Goal: Transaction & Acquisition: Book appointment/travel/reservation

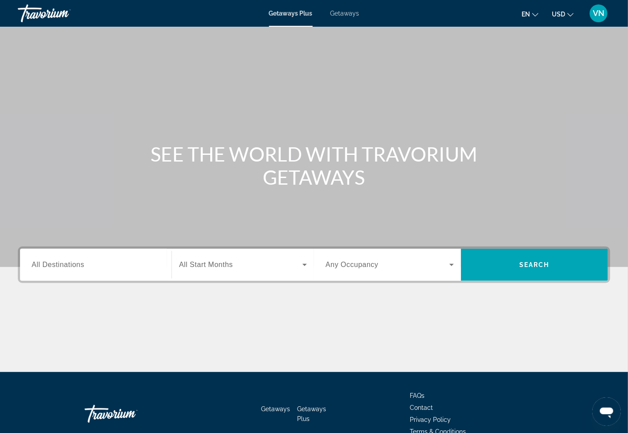
click at [350, 13] on span "Getaways" at bounding box center [344, 13] width 29 height 7
click at [33, 265] on span "All Destinations" at bounding box center [58, 265] width 53 height 8
click at [33, 265] on input "Destination All Destinations" at bounding box center [96, 265] width 128 height 11
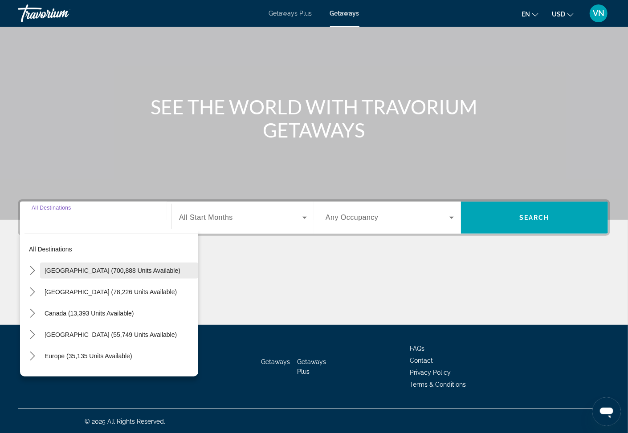
scroll to position [48, 0]
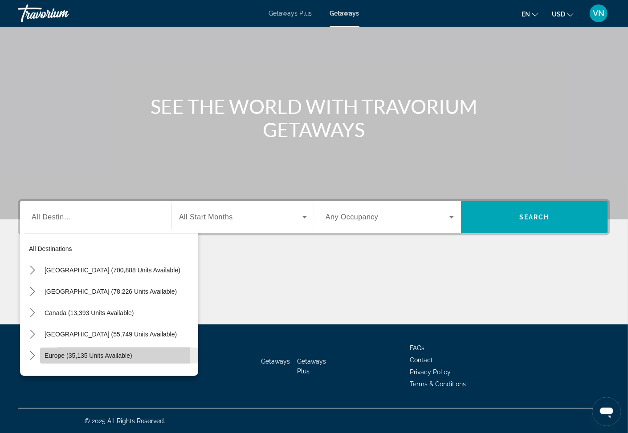
click at [67, 354] on span "Europe (35,135 units available)" at bounding box center [89, 355] width 88 height 7
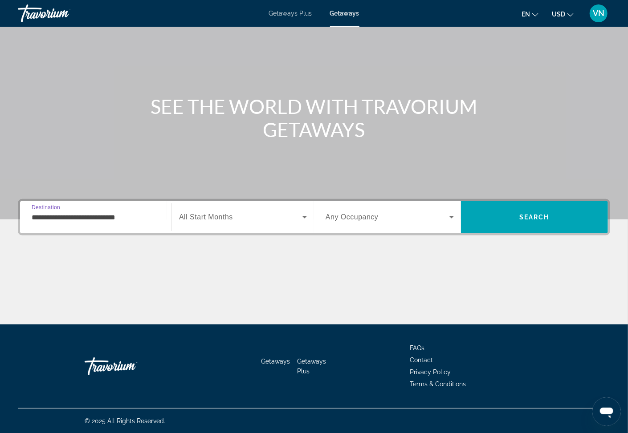
click at [102, 219] on input "**********" at bounding box center [96, 217] width 128 height 11
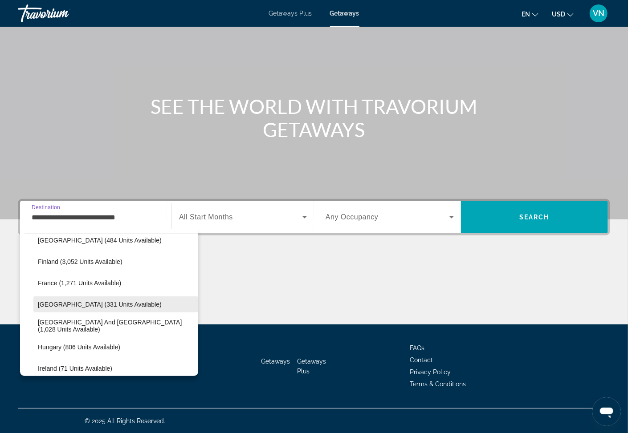
scroll to position [244, 0]
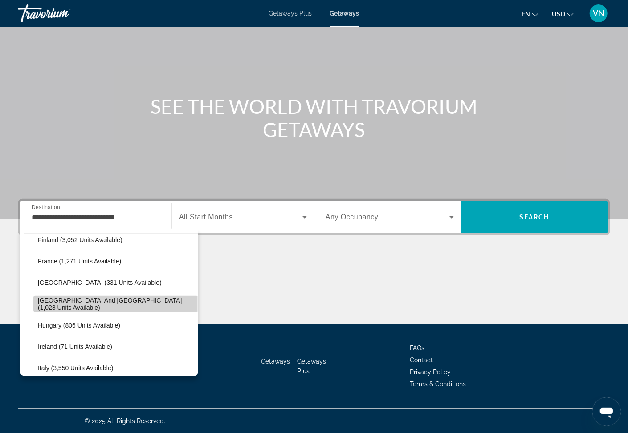
click at [115, 303] on span "[GEOGRAPHIC_DATA] and [GEOGRAPHIC_DATA] (1,028 units available)" at bounding box center [116, 304] width 156 height 14
type input "**********"
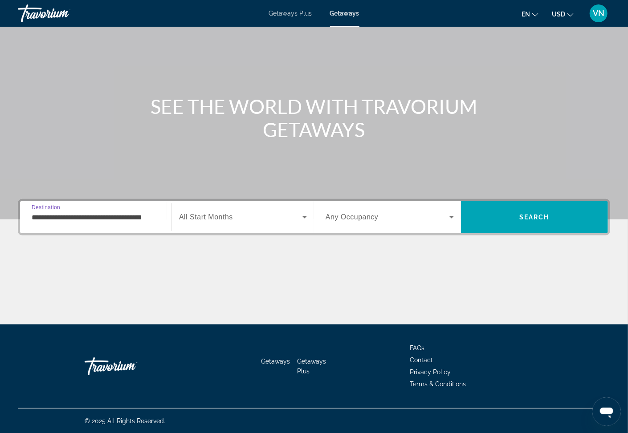
scroll to position [0, 14]
click at [302, 217] on icon "Search widget" at bounding box center [304, 217] width 11 height 11
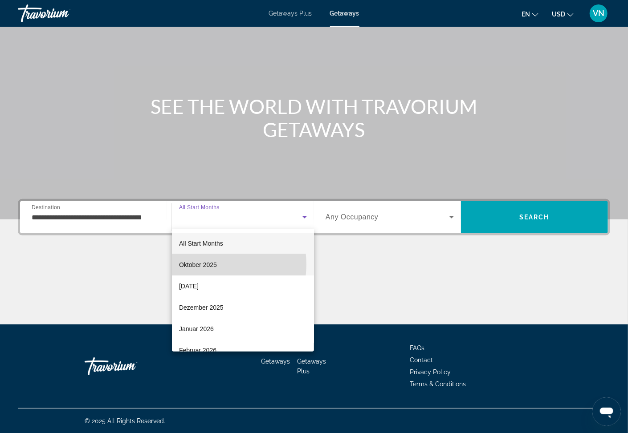
click at [217, 264] on mat-option "Oktober 2025" at bounding box center [243, 264] width 142 height 21
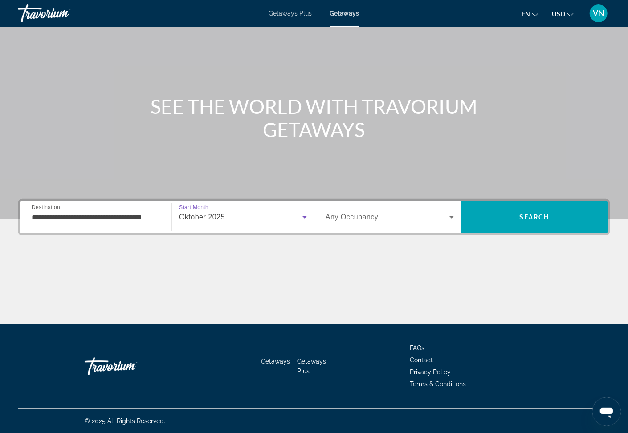
click at [454, 218] on icon "Search widget" at bounding box center [451, 217] width 11 height 11
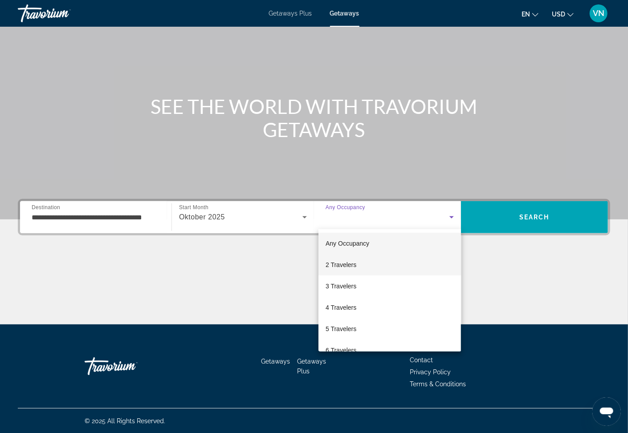
click at [379, 264] on mat-option "2 Travelers" at bounding box center [389, 264] width 142 height 21
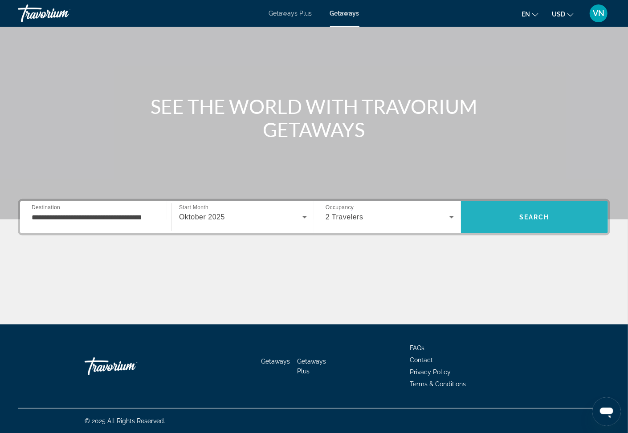
click at [486, 213] on span "Search" at bounding box center [534, 217] width 147 height 21
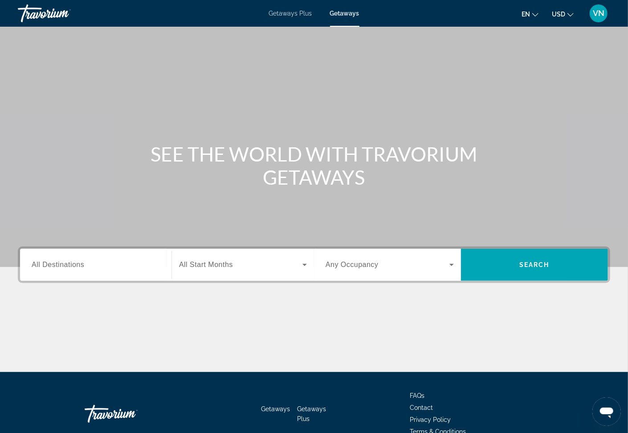
click at [61, 264] on span "All Destinations" at bounding box center [58, 265] width 53 height 8
click at [61, 264] on input "Destination All Destinations" at bounding box center [96, 265] width 128 height 11
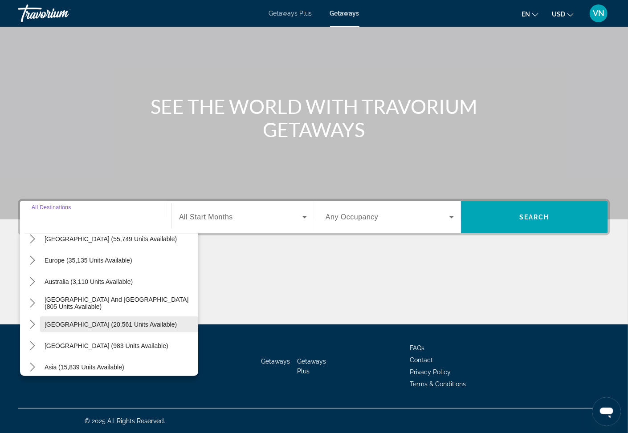
scroll to position [48, 0]
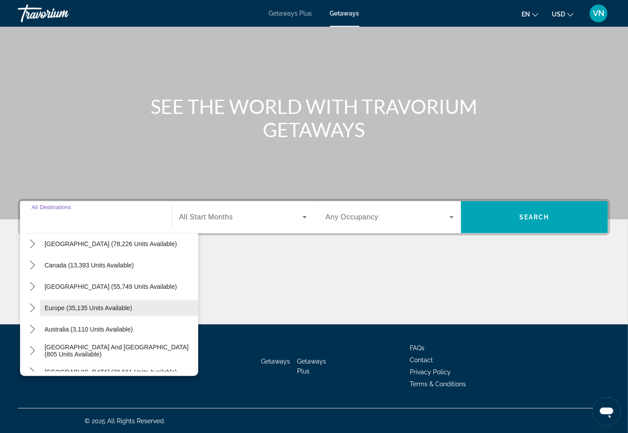
click at [55, 307] on span "Europe (35,135 units available)" at bounding box center [89, 308] width 88 height 7
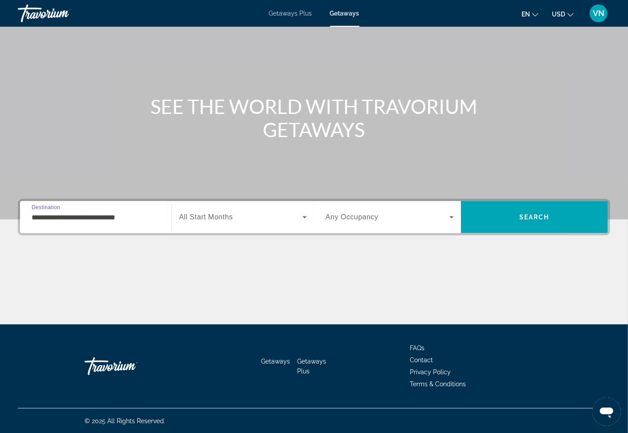
click at [67, 217] on input "**********" at bounding box center [96, 217] width 128 height 11
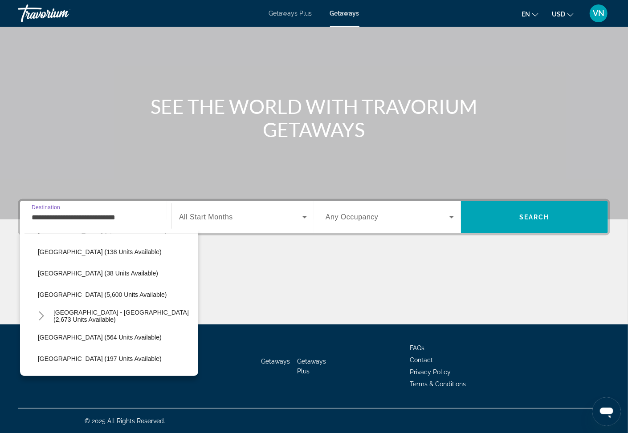
scroll to position [435, 0]
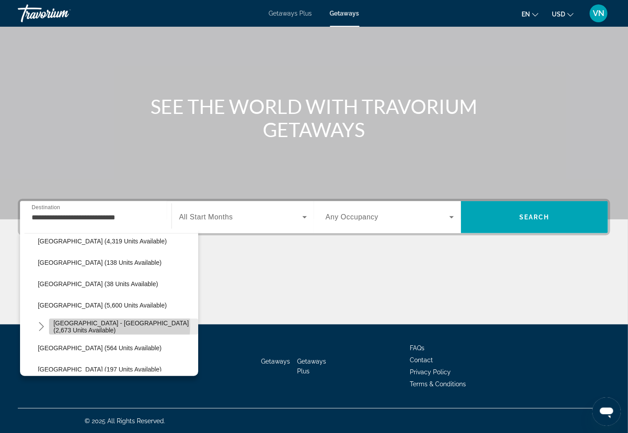
click at [85, 325] on span "[GEOGRAPHIC_DATA] - [GEOGRAPHIC_DATA] (2,673 units available)" at bounding box center [123, 327] width 140 height 14
type input "**********"
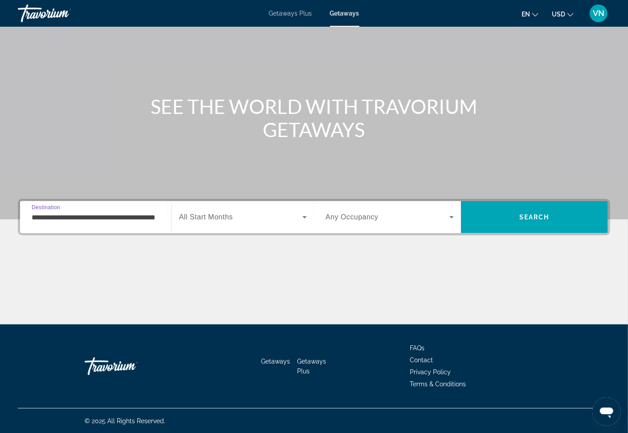
scroll to position [0, 26]
click at [304, 216] on icon "Search widget" at bounding box center [304, 217] width 4 height 2
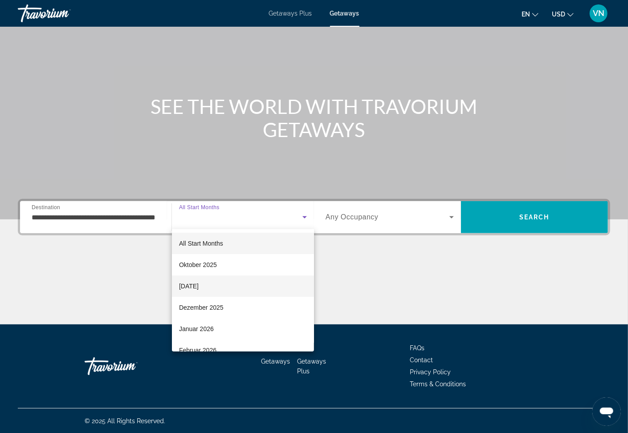
drag, startPoint x: 201, startPoint y: 287, endPoint x: 223, endPoint y: 280, distance: 22.8
click at [199, 286] on span "[DATE]" at bounding box center [189, 286] width 20 height 11
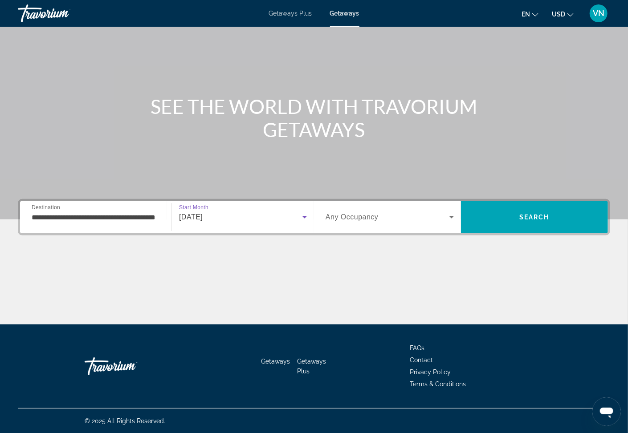
click at [450, 217] on icon "Search widget" at bounding box center [451, 217] width 11 height 11
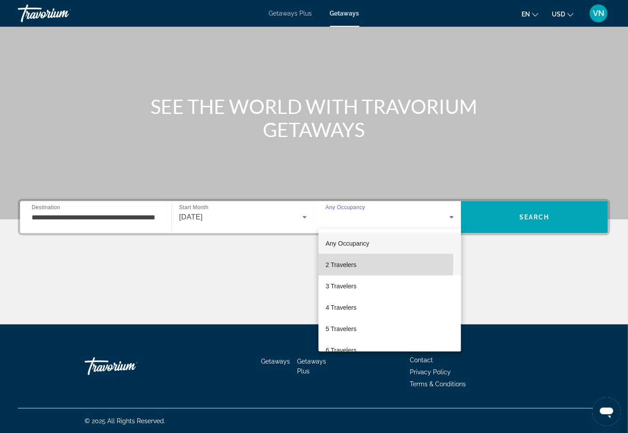
click at [343, 264] on span "2 Travelers" at bounding box center [340, 265] width 31 height 11
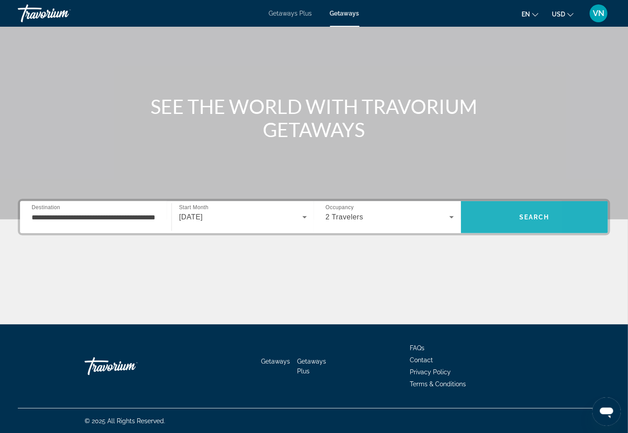
click at [472, 213] on span "Search" at bounding box center [534, 217] width 147 height 21
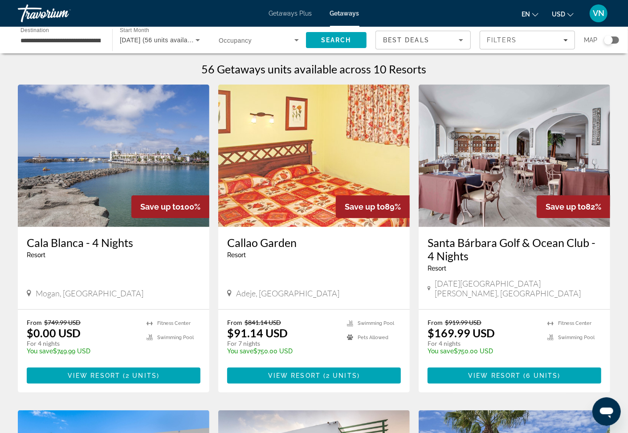
click at [256, 243] on h3 "Callao Garden" at bounding box center [314, 242] width 174 height 13
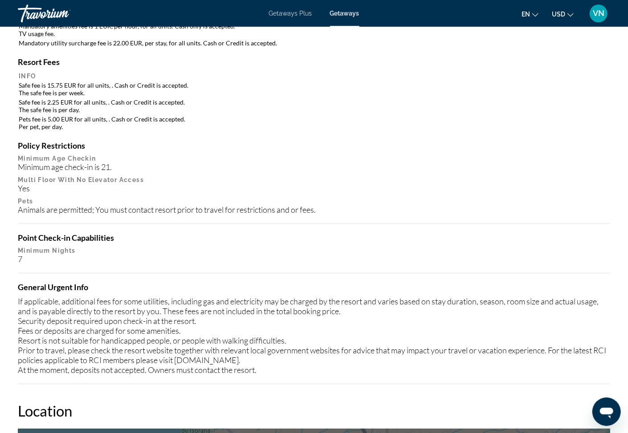
scroll to position [897, 0]
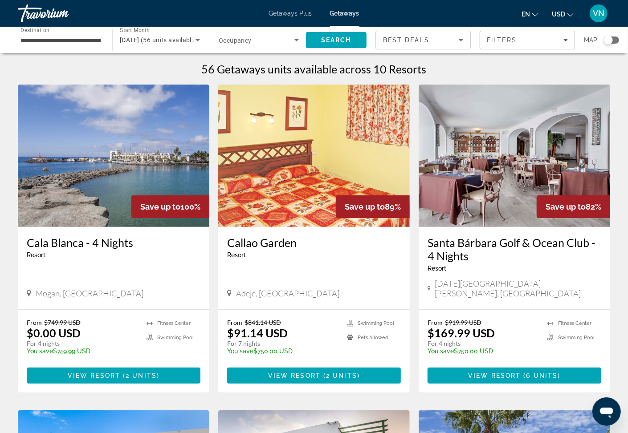
click at [61, 246] on h3 "Cala Blanca - 4 Nights" at bounding box center [114, 242] width 174 height 13
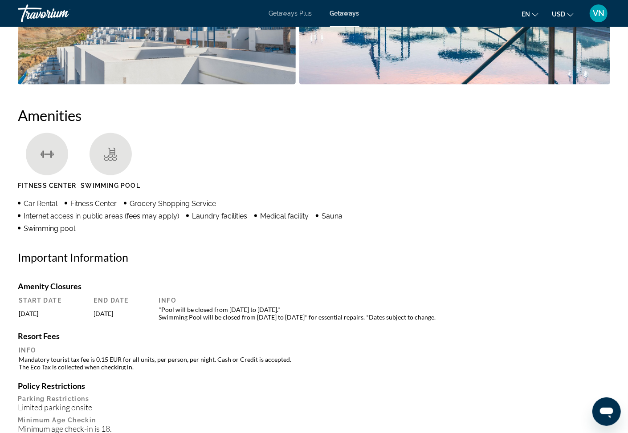
scroll to position [603, 0]
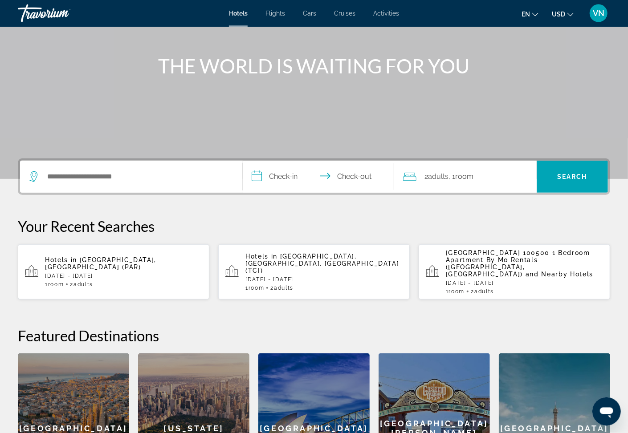
scroll to position [95, 0]
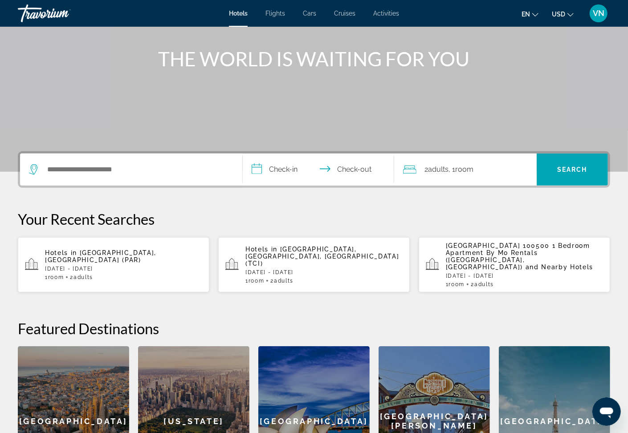
click at [35, 169] on icon "Search widget" at bounding box center [34, 168] width 4 height 4
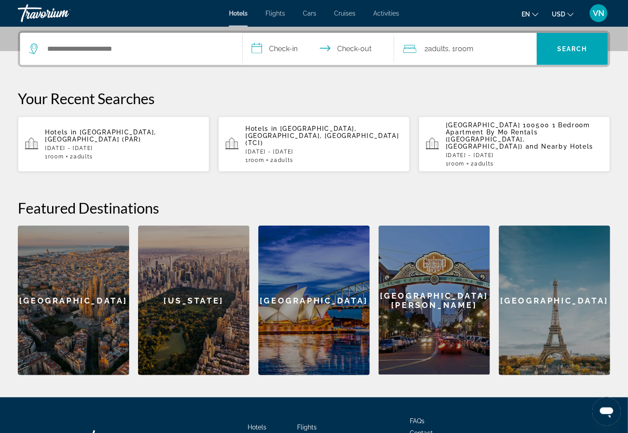
scroll to position [217, 0]
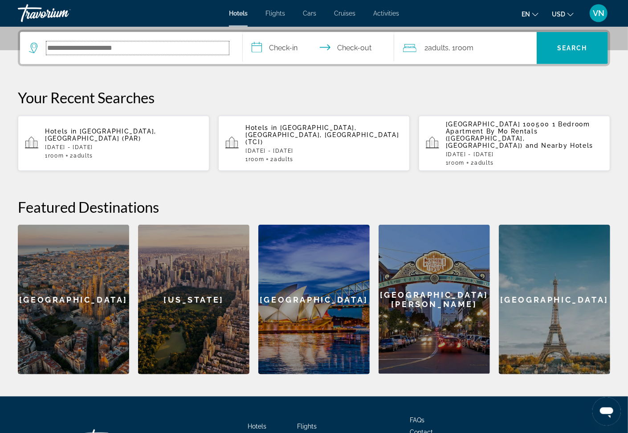
click at [138, 46] on input "Search hotel destination" at bounding box center [137, 47] width 183 height 13
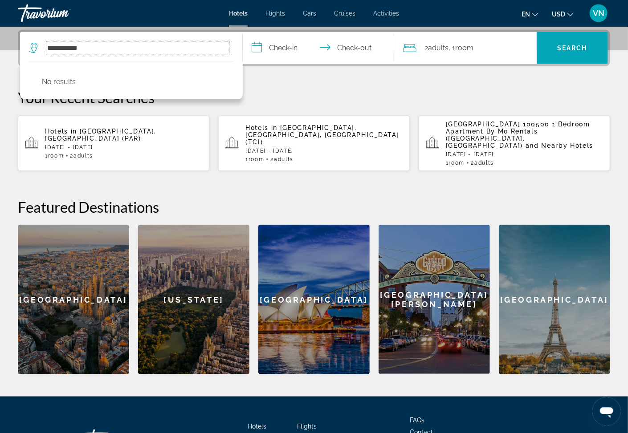
type input "**********"
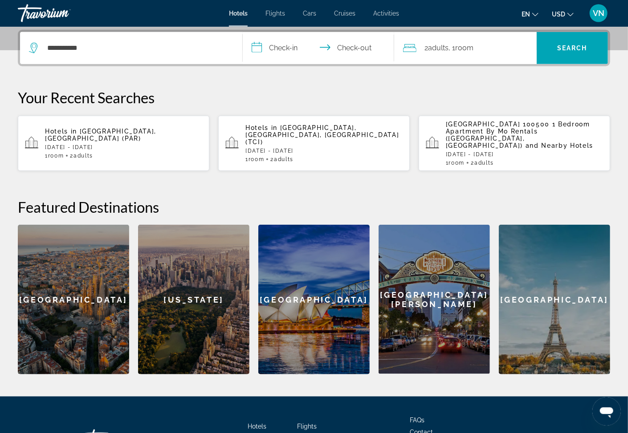
click at [337, 125] on span "Tenerife, Canary Islands, Spain (TCI)" at bounding box center [322, 134] width 154 height 21
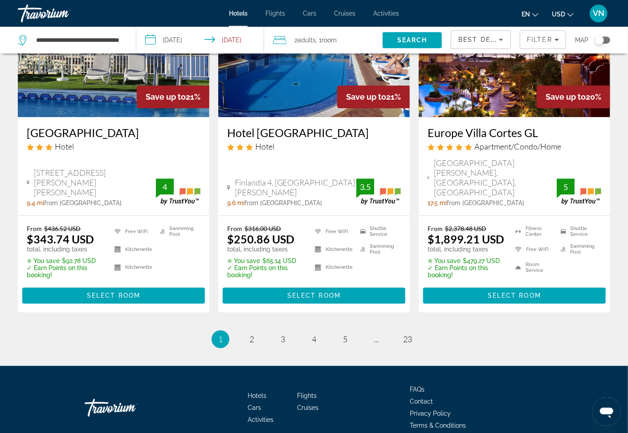
scroll to position [1181, 0]
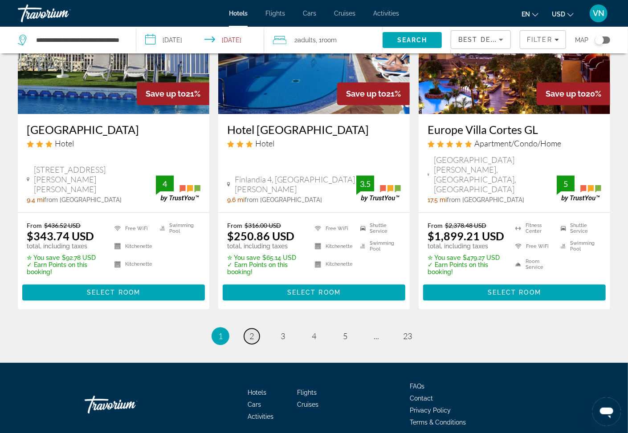
click at [250, 331] on span "2" at bounding box center [251, 336] width 4 height 10
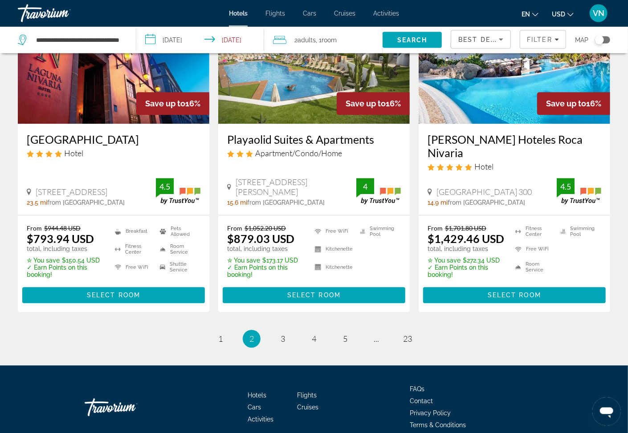
scroll to position [1153, 0]
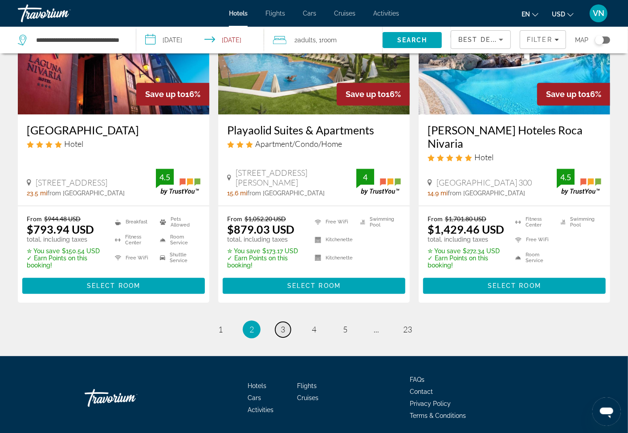
click at [283, 325] on span "3" at bounding box center [283, 330] width 4 height 10
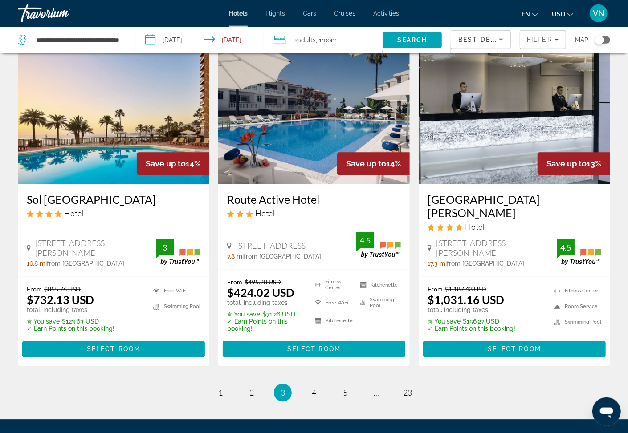
scroll to position [1147, 0]
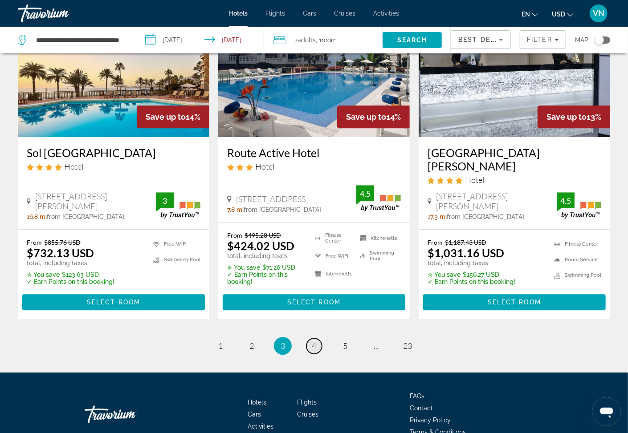
click at [315, 341] on span "4" at bounding box center [314, 346] width 4 height 10
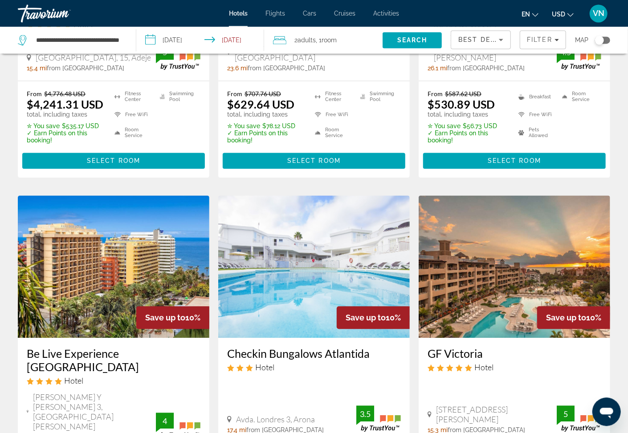
scroll to position [1098, 0]
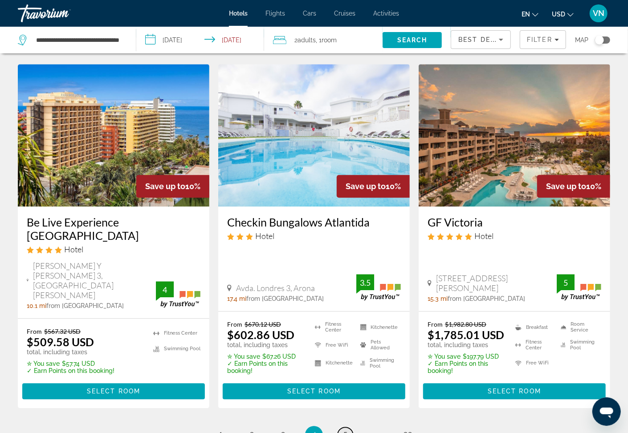
click at [346, 430] on span "5" at bounding box center [345, 435] width 4 height 10
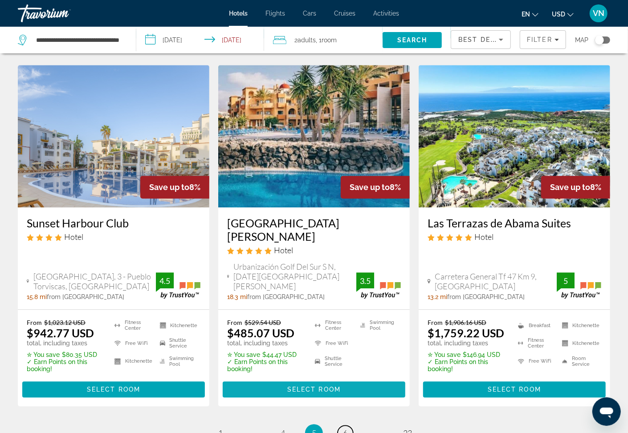
scroll to position [1174, 0]
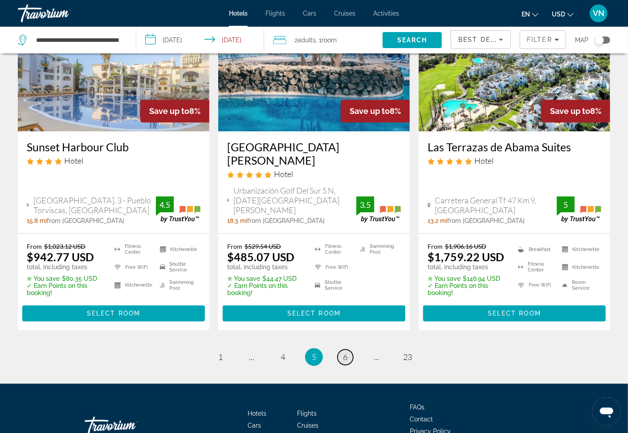
click at [347, 352] on span "6" at bounding box center [345, 357] width 4 height 10
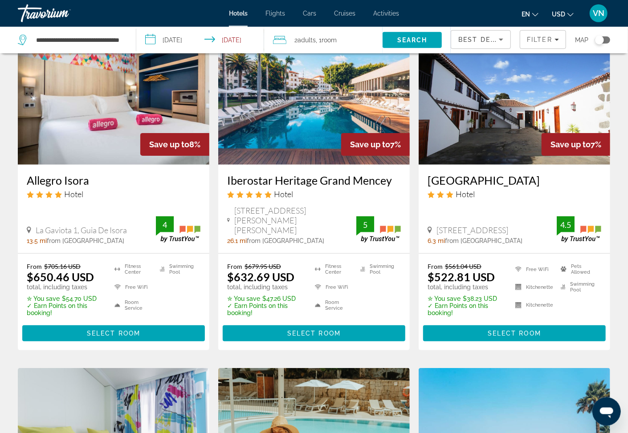
scroll to position [95, 0]
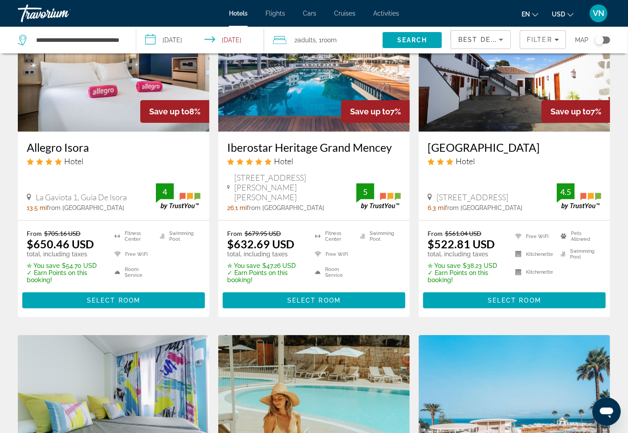
click at [280, 149] on h3 "Iberostar Heritage Grand Mencey" at bounding box center [314, 147] width 174 height 13
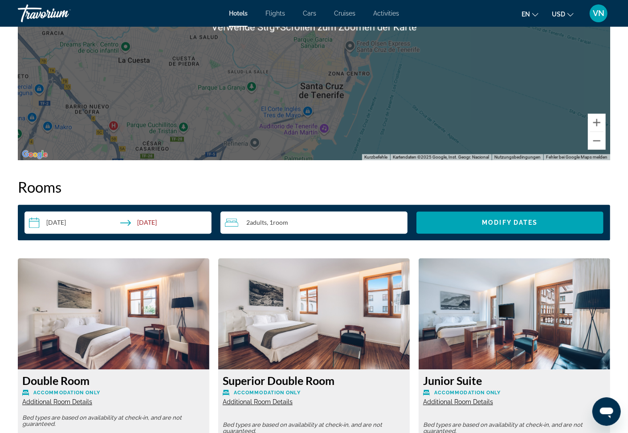
scroll to position [764, 0]
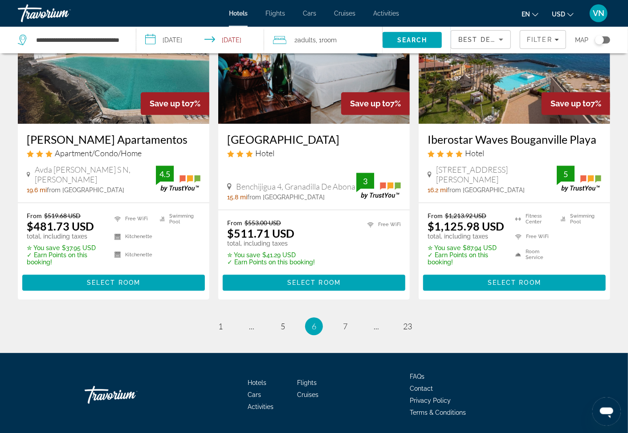
scroll to position [1153, 0]
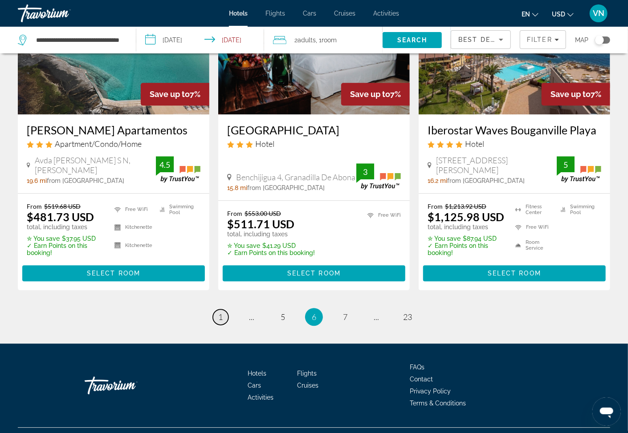
click at [221, 312] on span "1" at bounding box center [220, 317] width 4 height 10
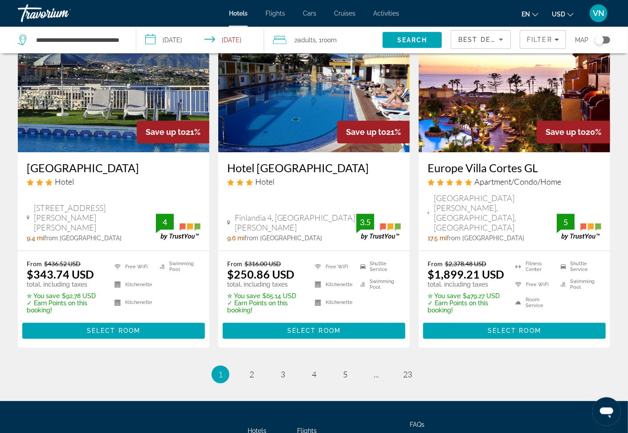
scroll to position [1181, 0]
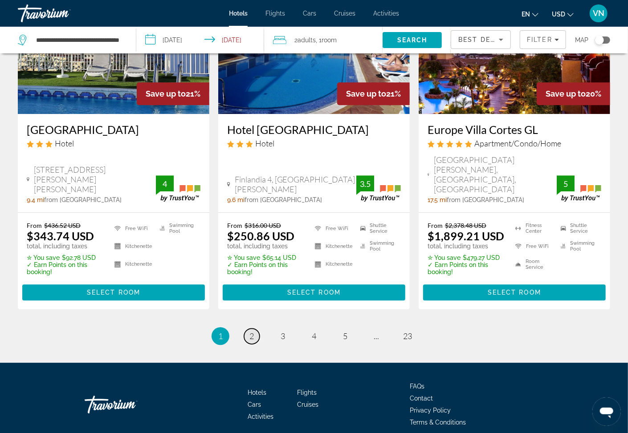
click at [254, 331] on span "2" at bounding box center [251, 336] width 4 height 10
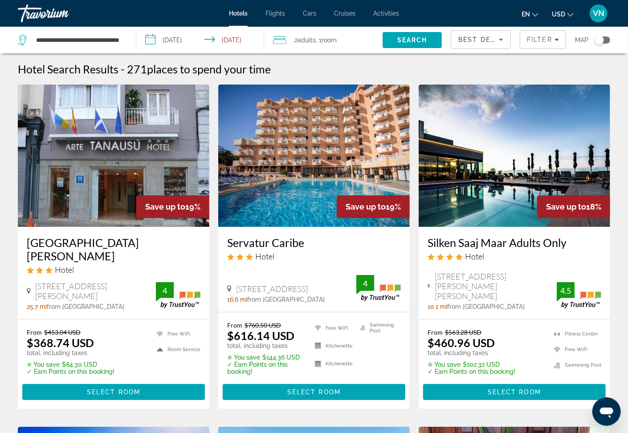
click at [72, 245] on h3 "Hotel Tanausú" at bounding box center [114, 249] width 174 height 27
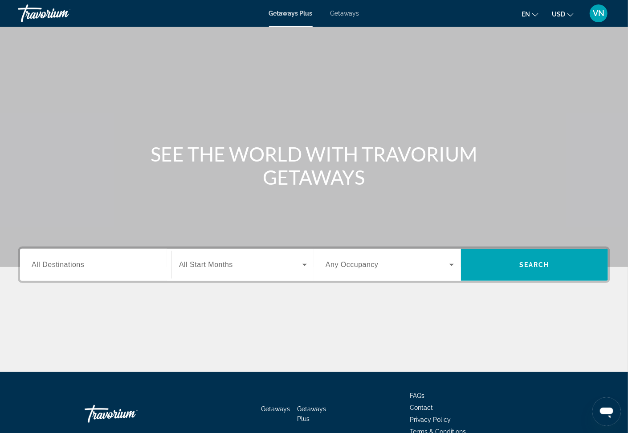
click at [68, 264] on span "All Destinations" at bounding box center [58, 265] width 53 height 8
click at [68, 264] on input "Destination All Destinations" at bounding box center [96, 265] width 128 height 11
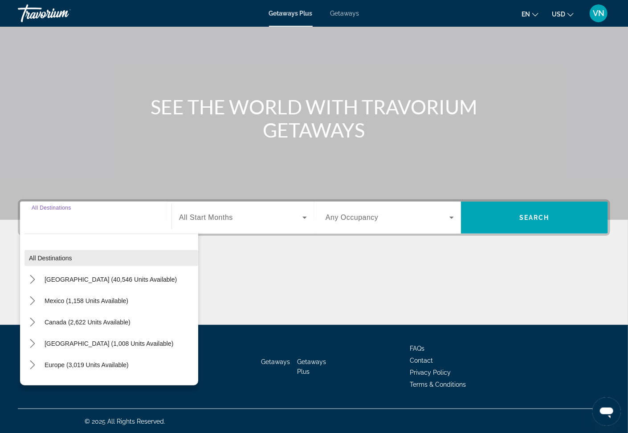
scroll to position [48, 0]
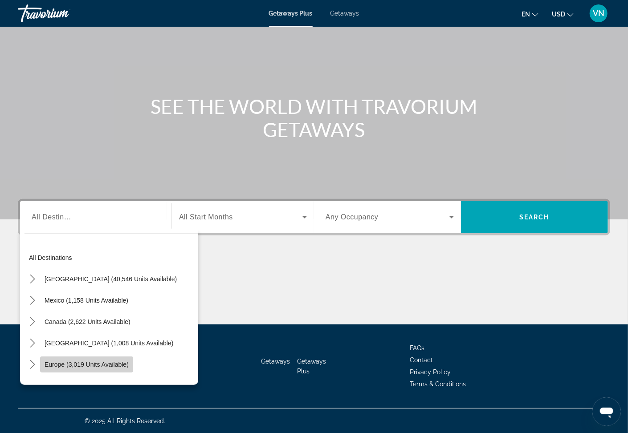
click at [51, 363] on span "Europe (3,019 units available)" at bounding box center [87, 364] width 84 height 7
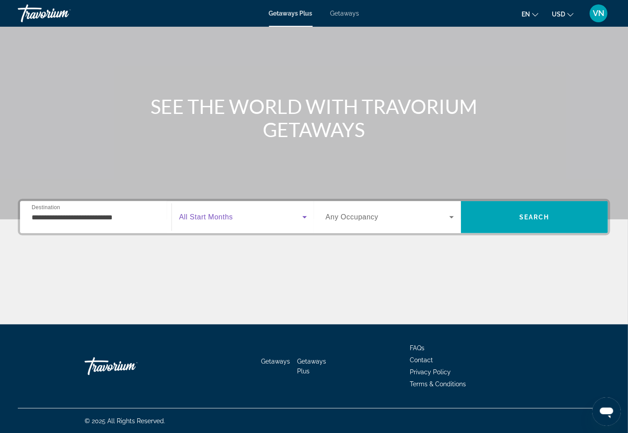
click at [306, 214] on icon "Search widget" at bounding box center [304, 217] width 11 height 11
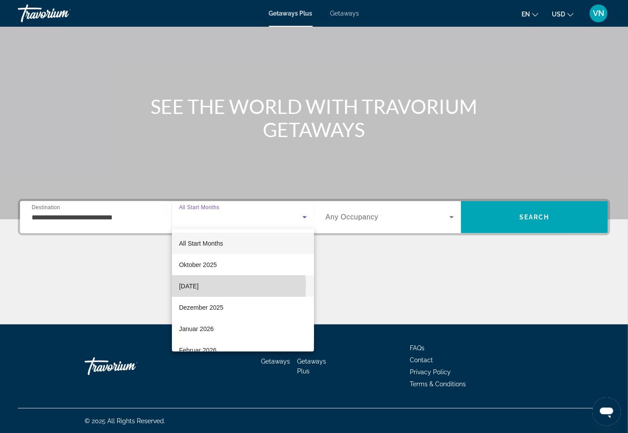
click at [197, 286] on span "[DATE]" at bounding box center [189, 286] width 20 height 11
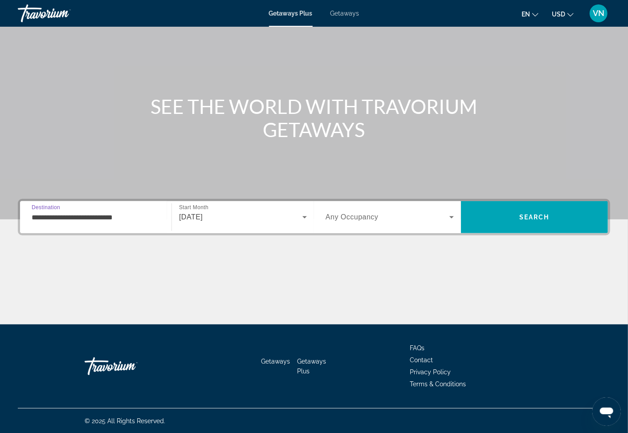
click at [72, 219] on input "**********" at bounding box center [96, 217] width 128 height 11
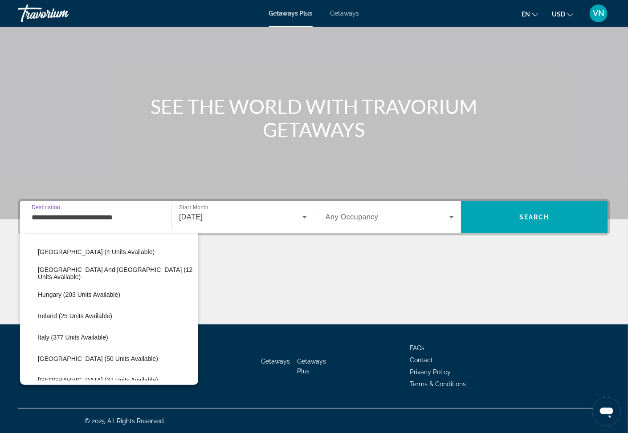
scroll to position [244, 0]
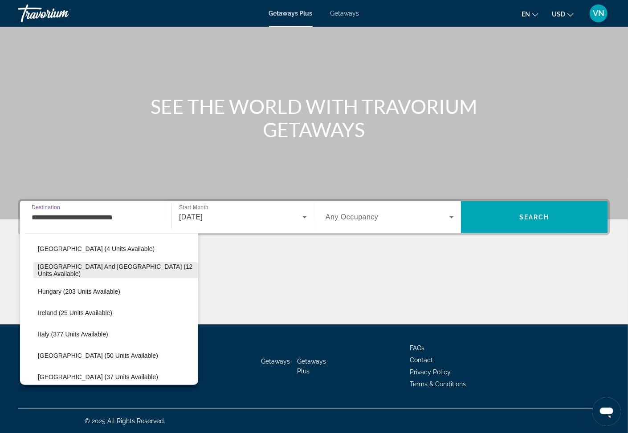
click at [47, 268] on span "[GEOGRAPHIC_DATA] and [GEOGRAPHIC_DATA] (12 units available)" at bounding box center [116, 270] width 156 height 14
type input "**********"
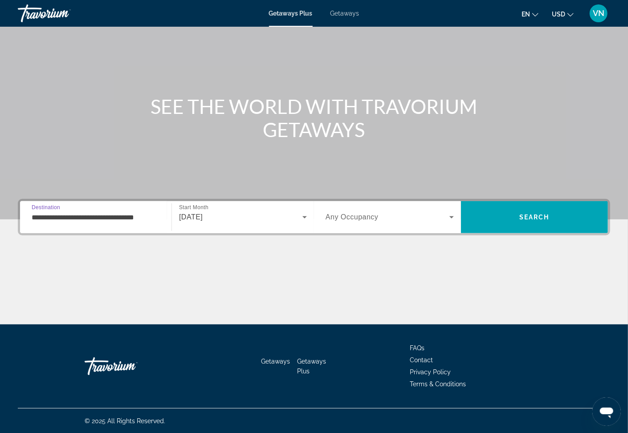
scroll to position [0, 4]
click at [451, 215] on icon "Search widget" at bounding box center [451, 217] width 11 height 11
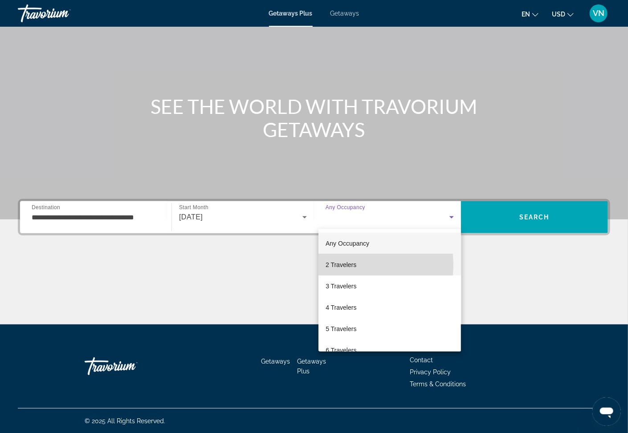
drag, startPoint x: 348, startPoint y: 265, endPoint x: 358, endPoint y: 263, distance: 10.0
click at [351, 264] on span "2 Travelers" at bounding box center [340, 265] width 31 height 11
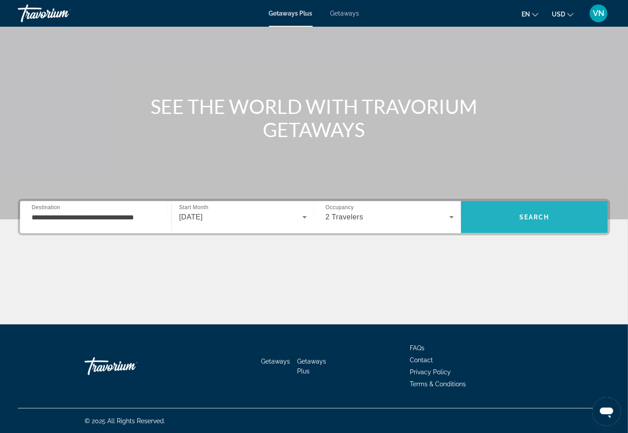
click at [500, 219] on span "Search" at bounding box center [534, 217] width 147 height 21
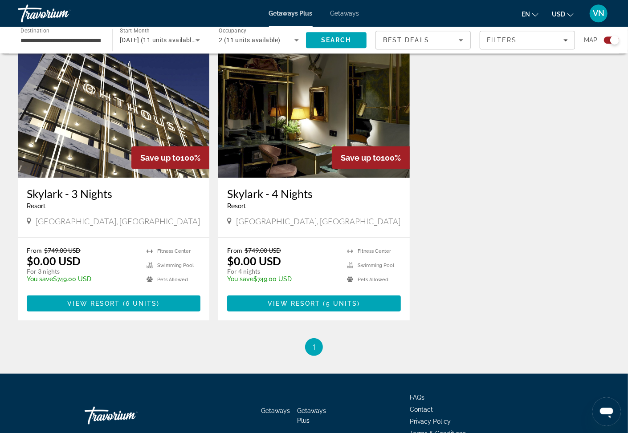
scroll to position [334, 0]
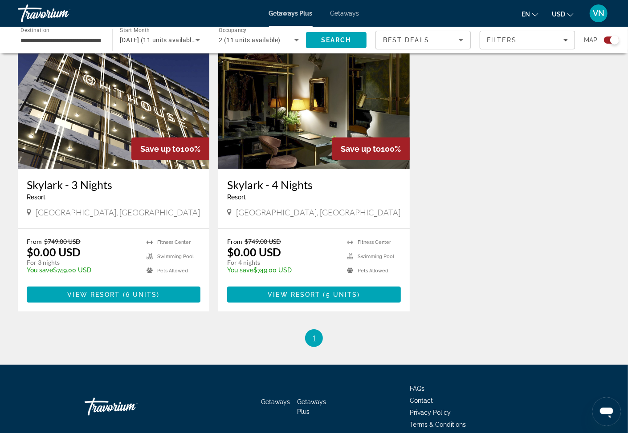
click at [268, 182] on h3 "Skylark - 4 Nights" at bounding box center [314, 184] width 174 height 13
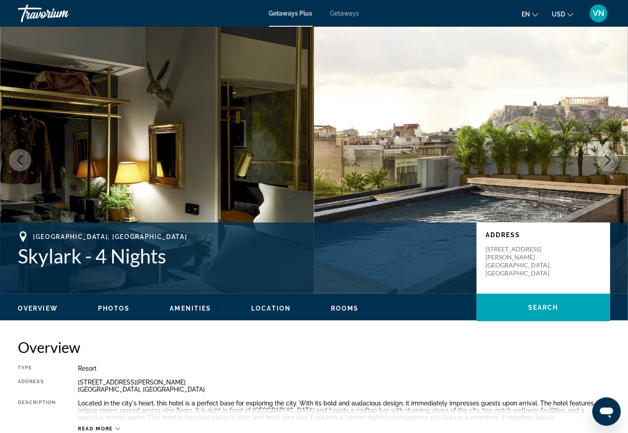
click at [604, 160] on icon "Next image" at bounding box center [607, 160] width 11 height 11
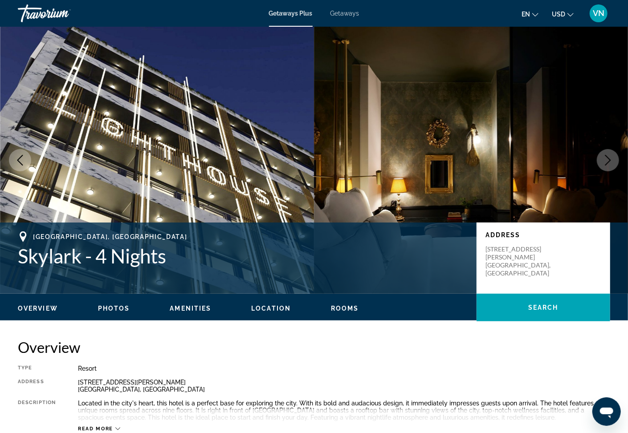
click at [607, 159] on icon "Next image" at bounding box center [607, 160] width 11 height 11
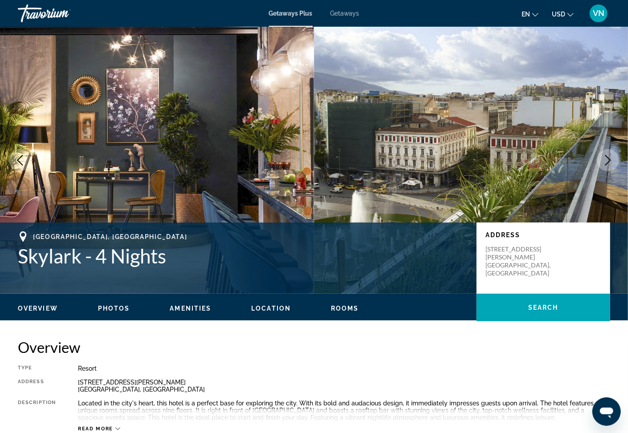
click at [606, 161] on icon "Next image" at bounding box center [607, 160] width 11 height 11
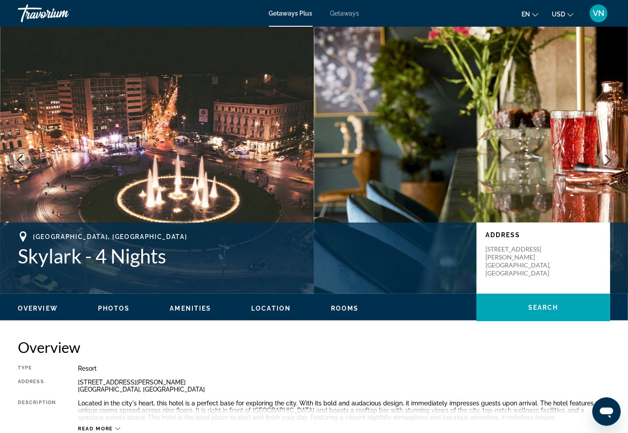
click at [606, 161] on icon "Next image" at bounding box center [607, 160] width 11 height 11
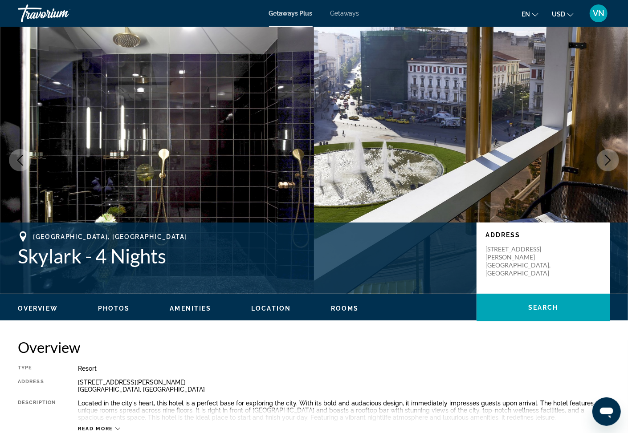
click at [606, 161] on icon "Next image" at bounding box center [607, 160] width 11 height 11
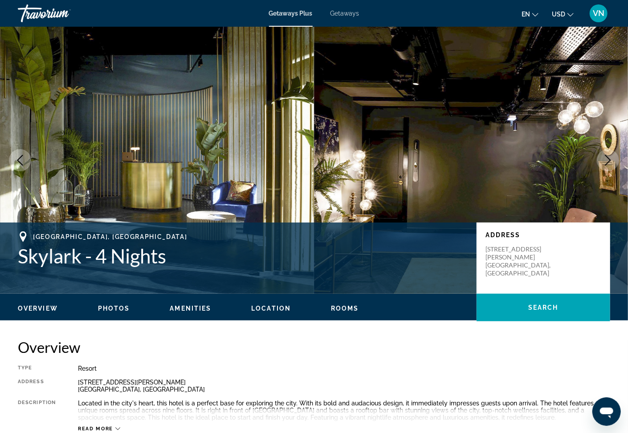
click at [606, 161] on icon "Next image" at bounding box center [607, 160] width 11 height 11
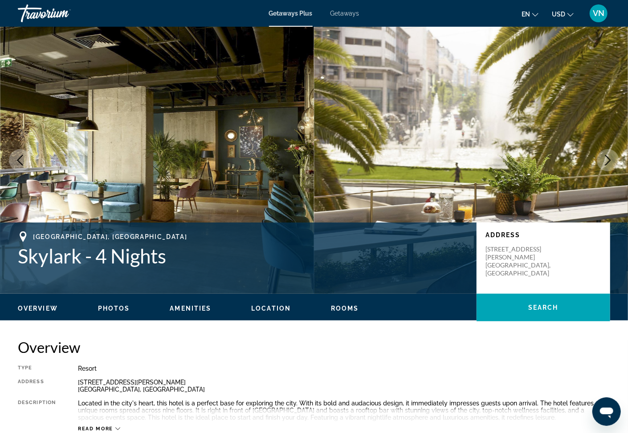
click at [606, 161] on icon "Next image" at bounding box center [607, 160] width 11 height 11
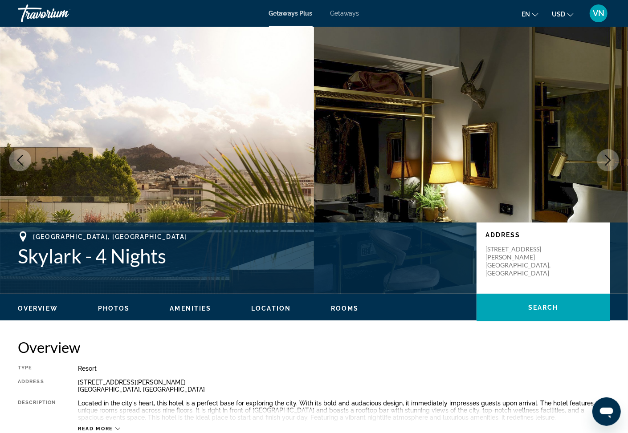
click at [606, 161] on icon "Next image" at bounding box center [607, 160] width 11 height 11
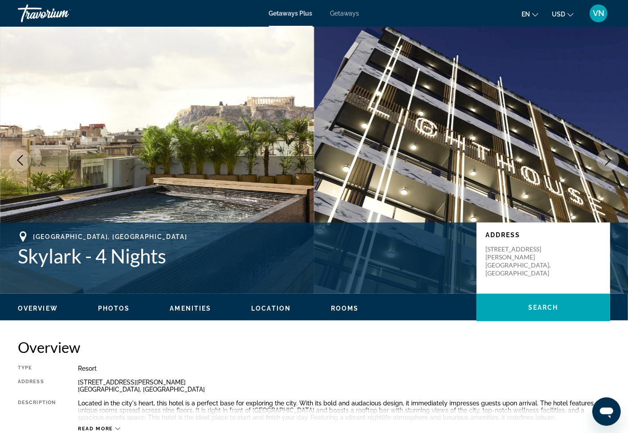
click at [606, 161] on icon "Next image" at bounding box center [607, 160] width 11 height 11
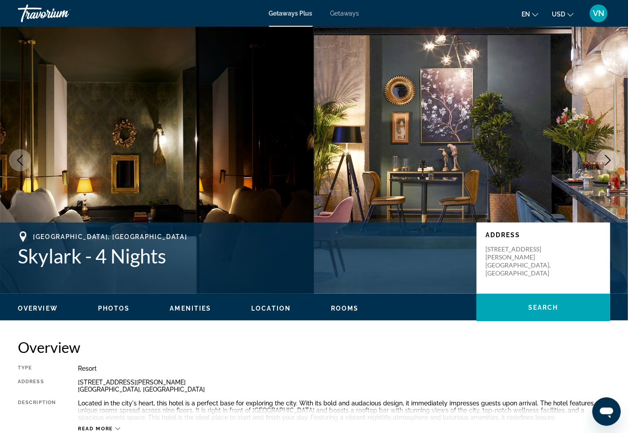
click at [606, 161] on icon "Next image" at bounding box center [607, 160] width 11 height 11
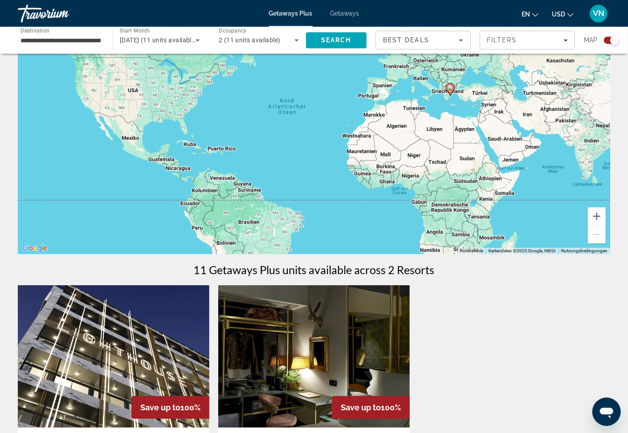
scroll to position [48, 0]
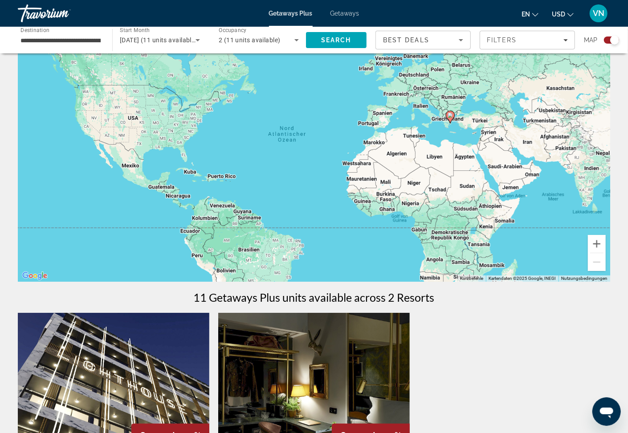
click at [349, 12] on span "Getaways" at bounding box center [344, 13] width 29 height 7
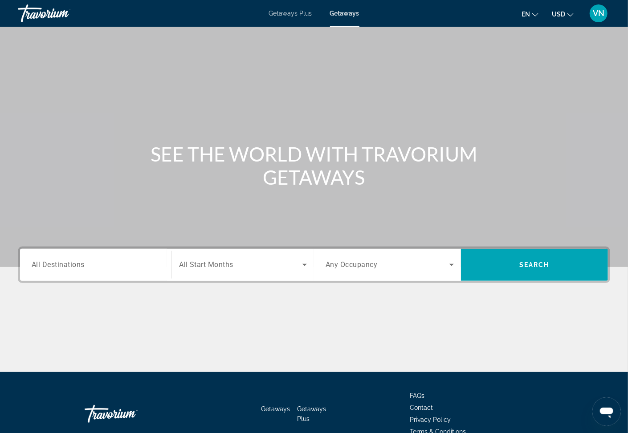
click at [55, 267] on span "All Destinations" at bounding box center [58, 264] width 53 height 8
click at [55, 267] on input "Destination All Destinations" at bounding box center [96, 265] width 128 height 11
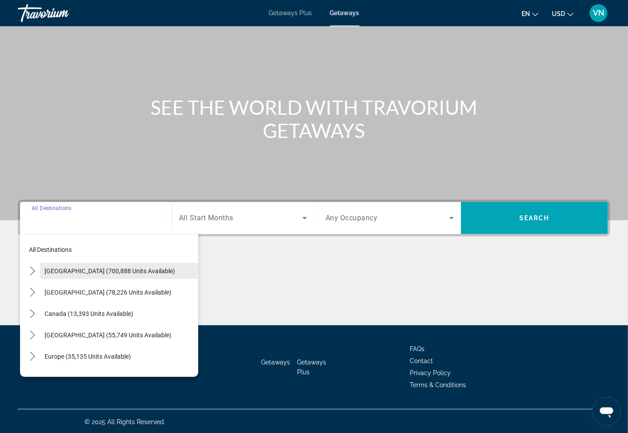
scroll to position [48, 0]
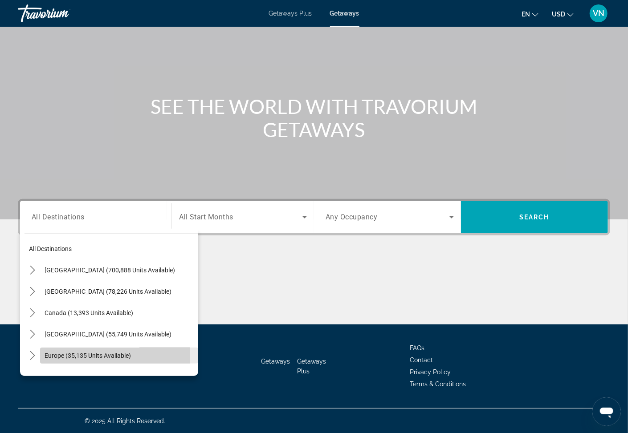
click at [51, 357] on span "Europe (35,135 units available)" at bounding box center [88, 355] width 86 height 7
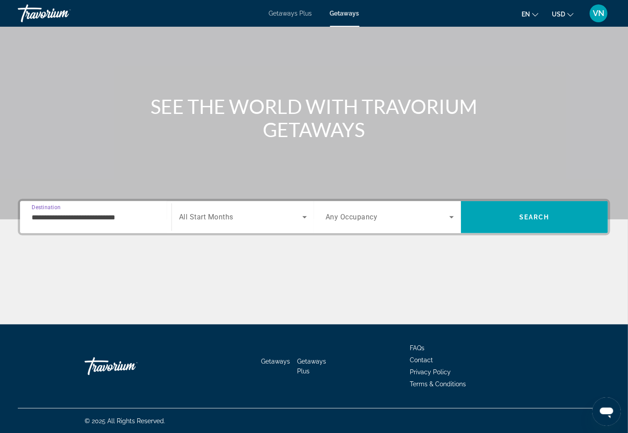
click at [72, 216] on input "**********" at bounding box center [96, 217] width 128 height 11
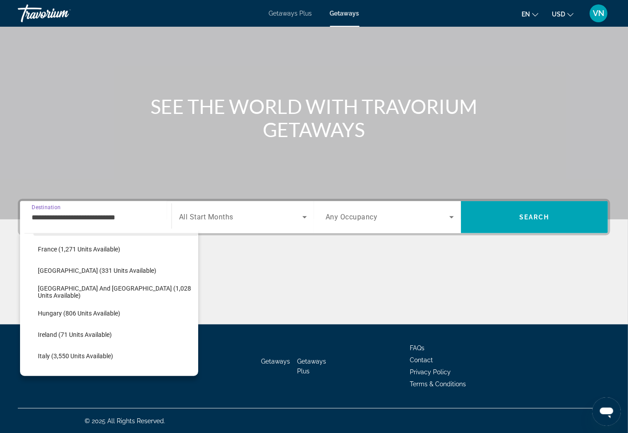
scroll to position [244, 0]
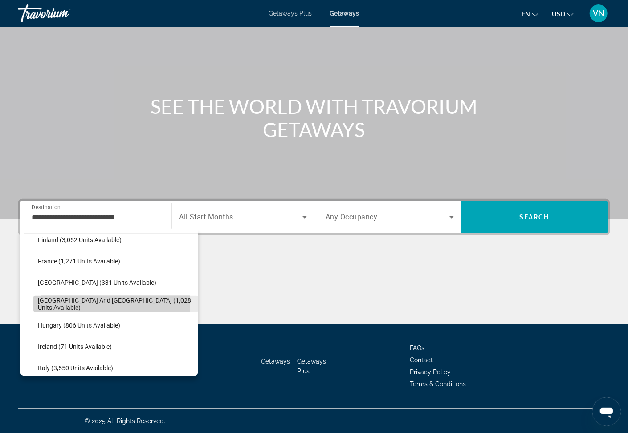
click at [59, 303] on span "[GEOGRAPHIC_DATA] and [GEOGRAPHIC_DATA] (1,028 units available)" at bounding box center [116, 304] width 156 height 14
type input "**********"
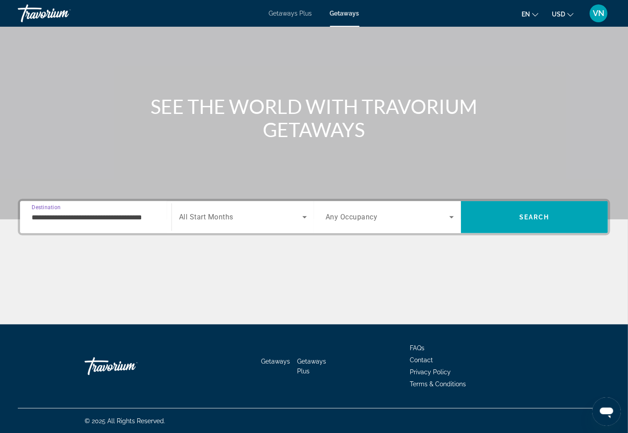
scroll to position [0, 12]
click at [303, 218] on icon "Search widget" at bounding box center [304, 217] width 11 height 11
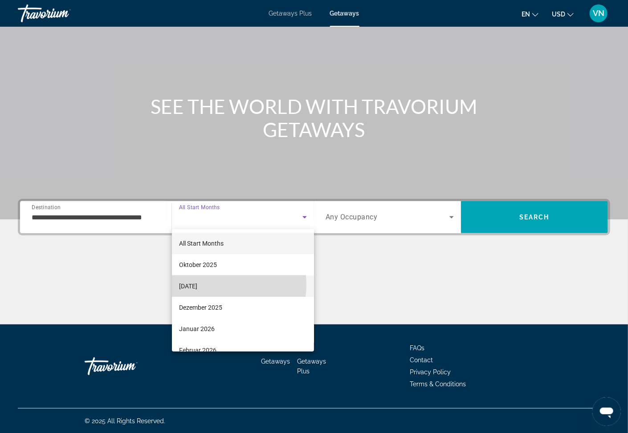
click at [197, 285] on span "[DATE]" at bounding box center [188, 286] width 18 height 11
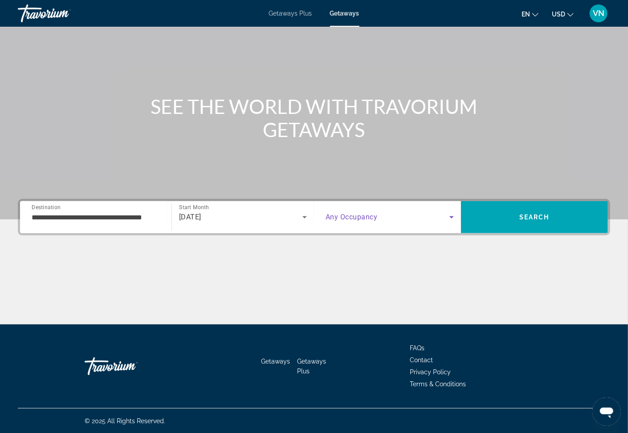
click at [449, 217] on icon "Search widget" at bounding box center [451, 217] width 11 height 11
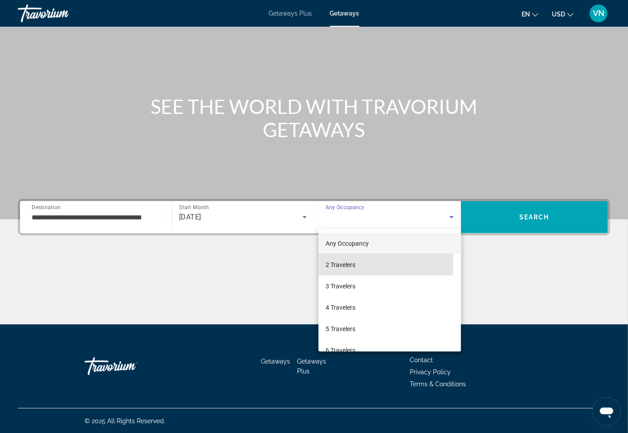
drag, startPoint x: 350, startPoint y: 264, endPoint x: 422, endPoint y: 242, distance: 74.9
click at [351, 264] on span "2 Travelers" at bounding box center [340, 265] width 30 height 11
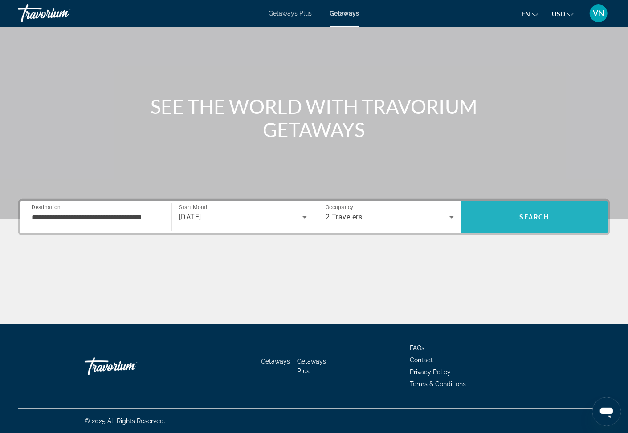
click at [558, 217] on span "Search" at bounding box center [534, 217] width 147 height 21
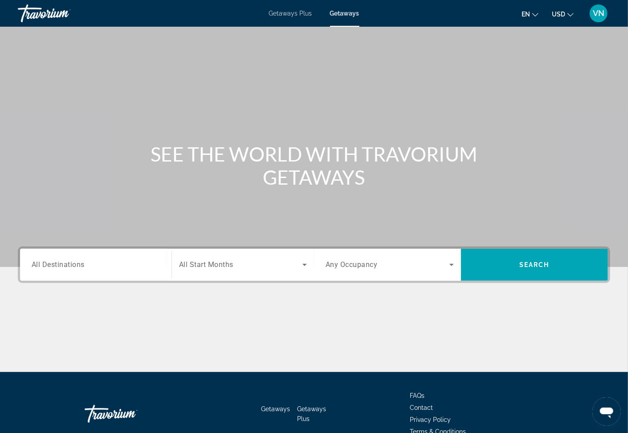
click at [65, 265] on span "All Destinations" at bounding box center [58, 264] width 53 height 8
click at [65, 265] on input "Destination All Destinations" at bounding box center [96, 265] width 128 height 11
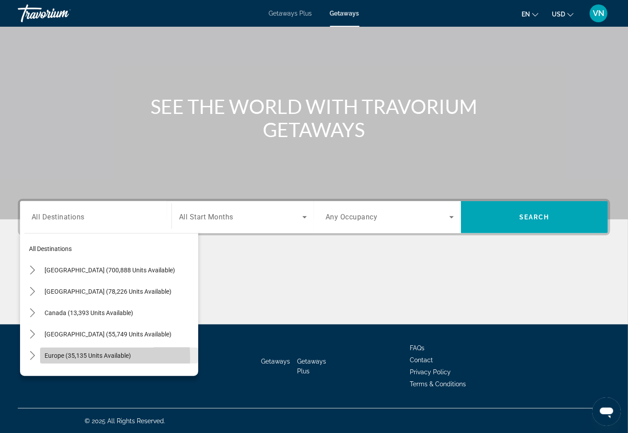
click at [58, 358] on span "Europe (35,135 units available)" at bounding box center [88, 355] width 86 height 7
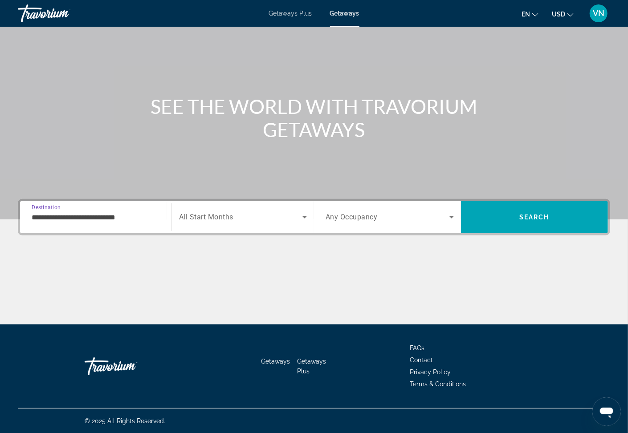
drag, startPoint x: 48, startPoint y: 215, endPoint x: 54, endPoint y: 223, distance: 10.4
click at [48, 216] on input "**********" at bounding box center [96, 217] width 128 height 11
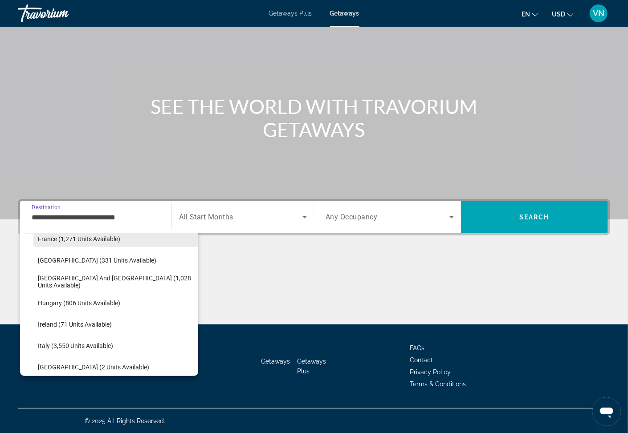
scroll to position [292, 0]
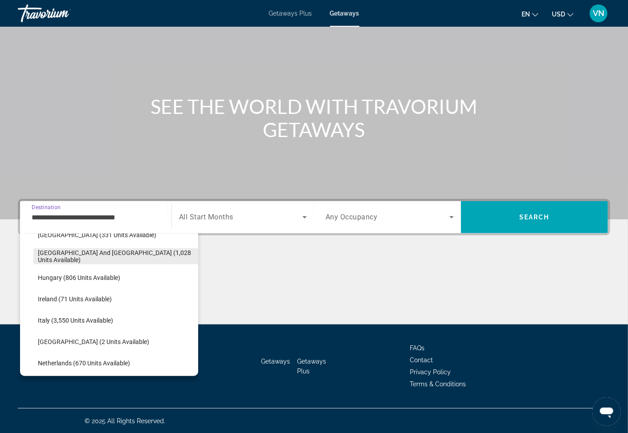
click at [47, 254] on span "[GEOGRAPHIC_DATA] and [GEOGRAPHIC_DATA] (1,028 units available)" at bounding box center [116, 256] width 156 height 14
type input "**********"
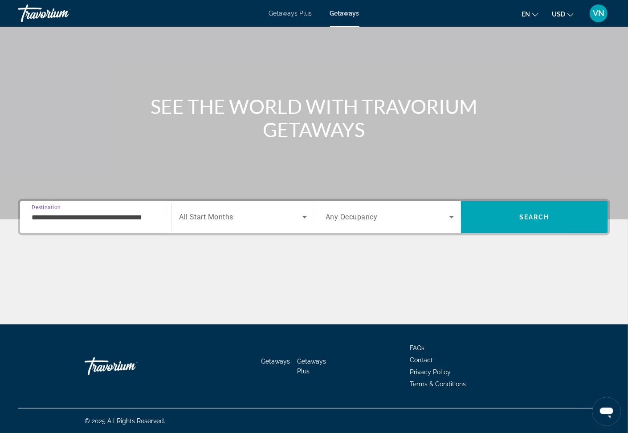
scroll to position [0, 12]
click at [305, 215] on icon "Search widget" at bounding box center [304, 217] width 11 height 11
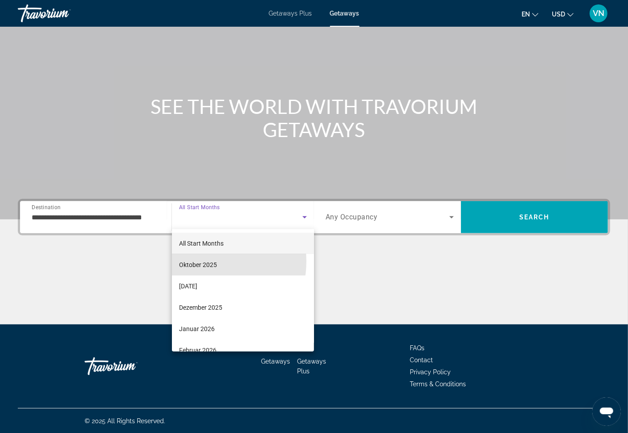
drag, startPoint x: 198, startPoint y: 260, endPoint x: 250, endPoint y: 252, distance: 53.2
click at [199, 260] on span "Oktober 2025" at bounding box center [198, 265] width 38 height 11
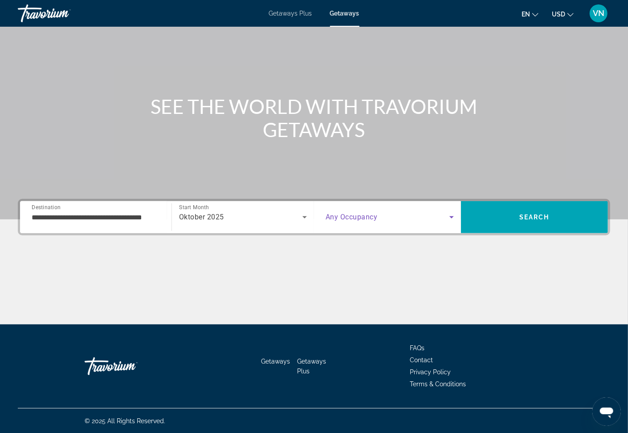
click at [449, 214] on icon "Search widget" at bounding box center [451, 217] width 11 height 11
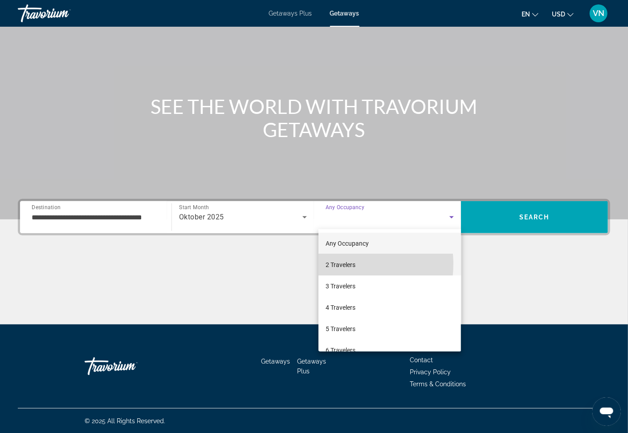
click at [337, 264] on span "2 Travelers" at bounding box center [340, 265] width 30 height 11
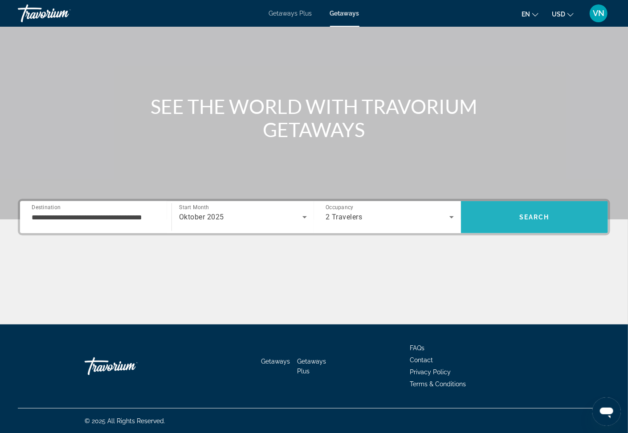
click at [563, 212] on span "Search" at bounding box center [534, 217] width 147 height 21
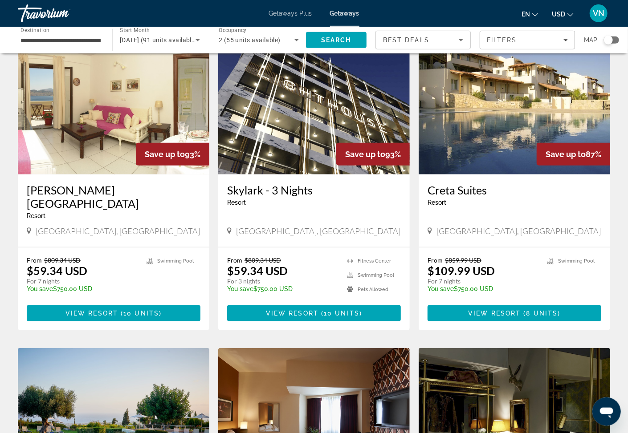
scroll to position [339, 0]
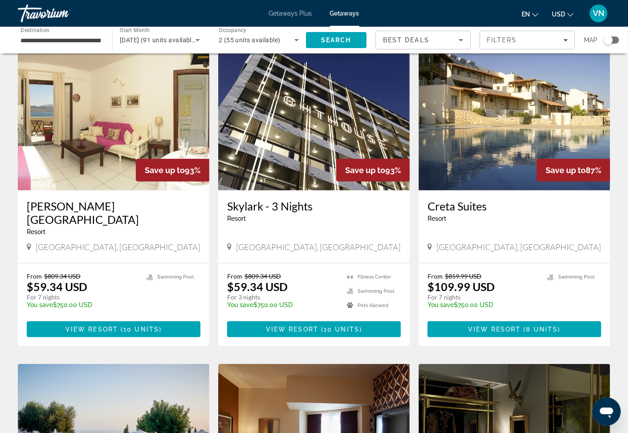
click at [469, 205] on h3 "Creta Suites" at bounding box center [514, 205] width 174 height 13
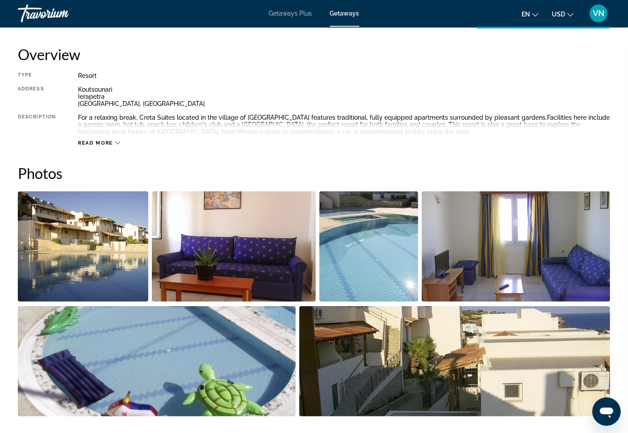
scroll to position [286, 0]
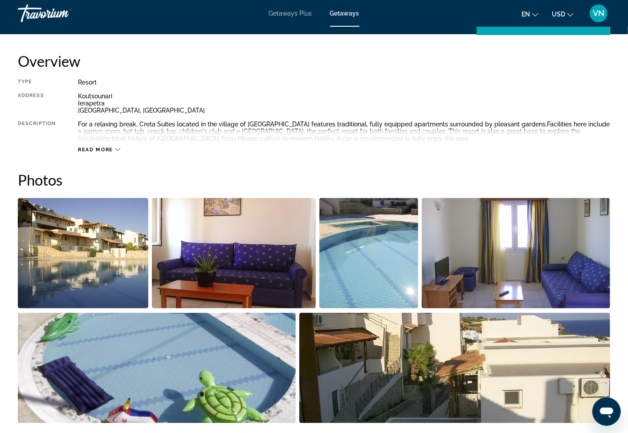
click at [382, 246] on img "Open full-screen image slider" at bounding box center [368, 253] width 99 height 110
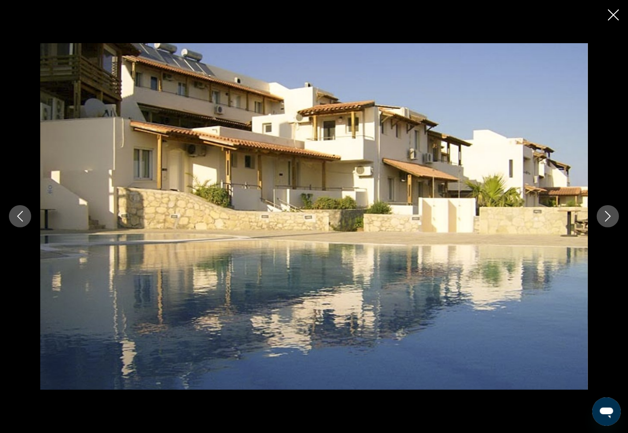
click at [609, 216] on icon "Next image" at bounding box center [607, 216] width 11 height 11
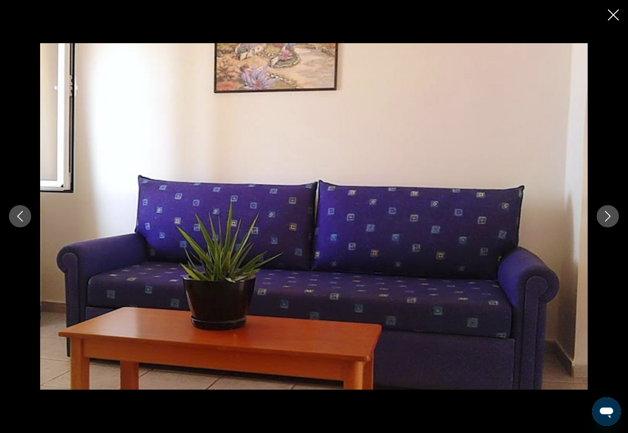
click at [608, 217] on icon "Next image" at bounding box center [607, 216] width 11 height 11
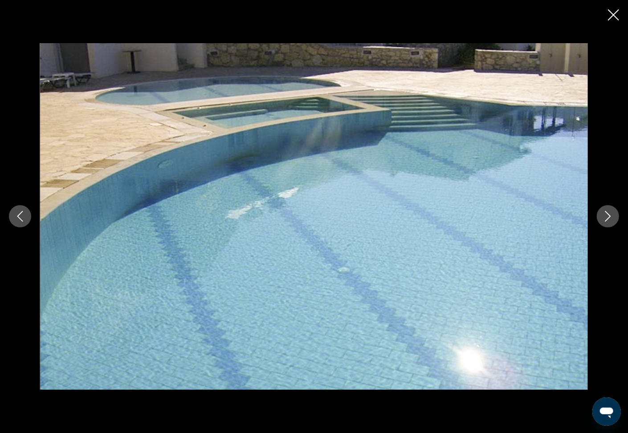
click at [608, 217] on icon "Next image" at bounding box center [607, 216] width 11 height 11
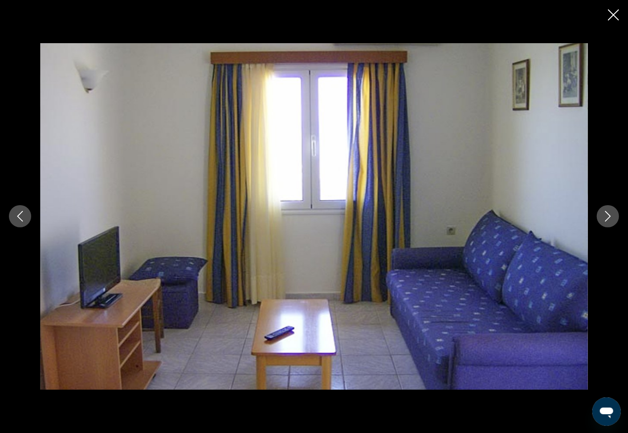
click at [608, 217] on icon "Next image" at bounding box center [607, 216] width 11 height 11
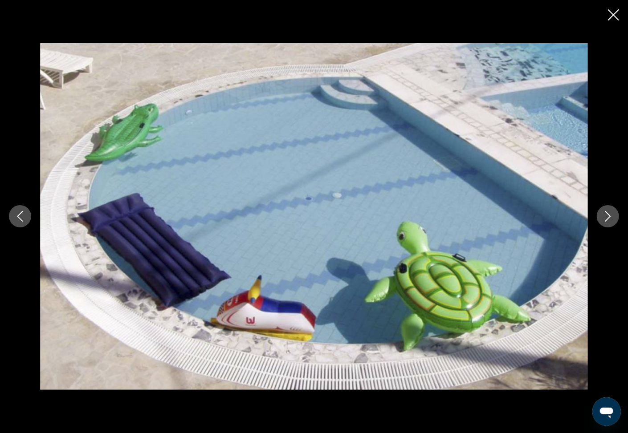
click at [605, 217] on icon "Next image" at bounding box center [607, 216] width 11 height 11
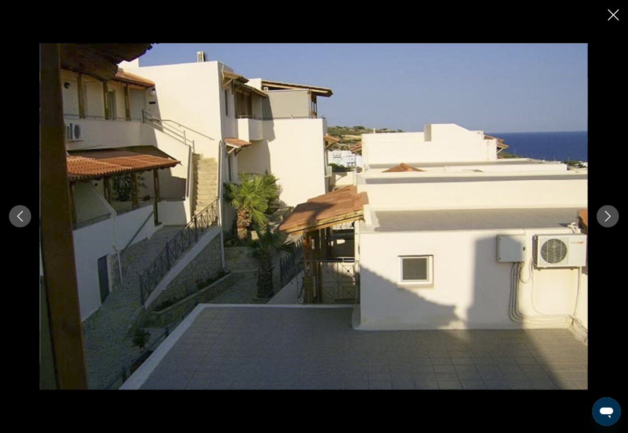
click at [605, 215] on icon "Next image" at bounding box center [607, 216] width 11 height 11
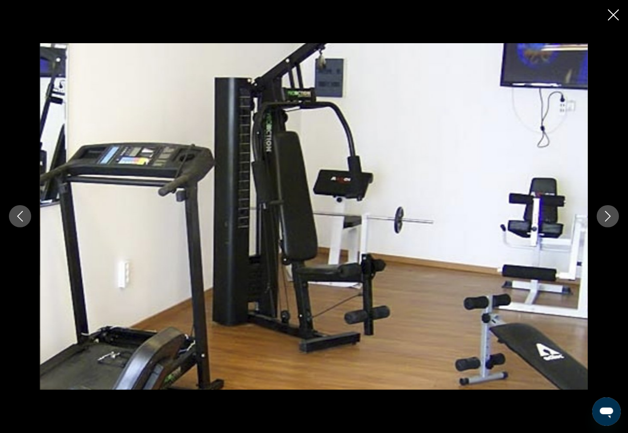
click at [608, 212] on icon "Next image" at bounding box center [607, 216] width 11 height 11
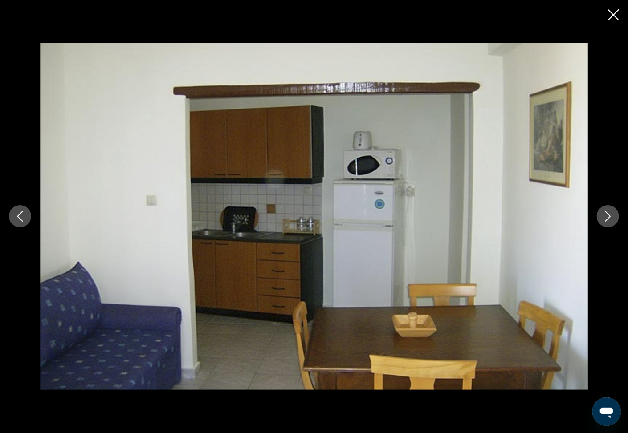
click at [608, 212] on icon "Next image" at bounding box center [607, 216] width 11 height 11
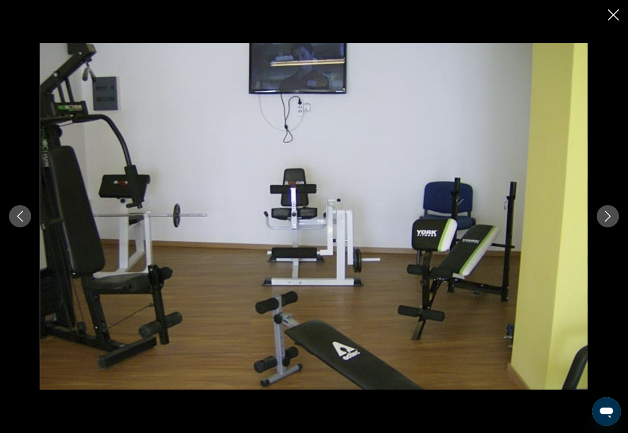
click at [608, 212] on icon "Next image" at bounding box center [607, 216] width 11 height 11
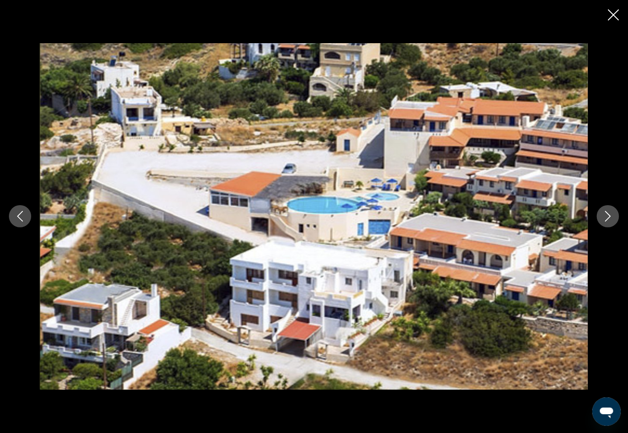
click at [608, 212] on icon "Next image" at bounding box center [607, 216] width 11 height 11
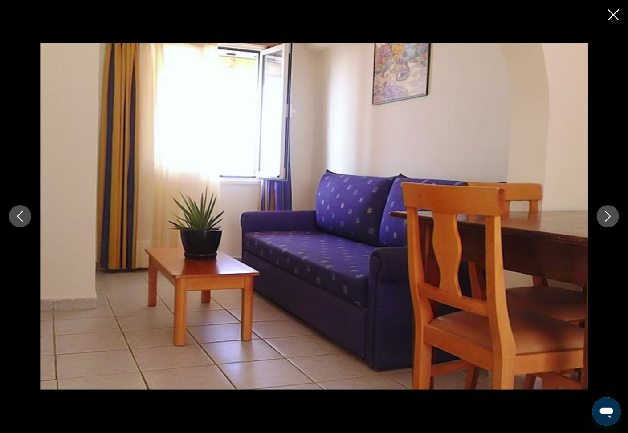
click at [614, 16] on icon "Close slideshow" at bounding box center [613, 14] width 11 height 11
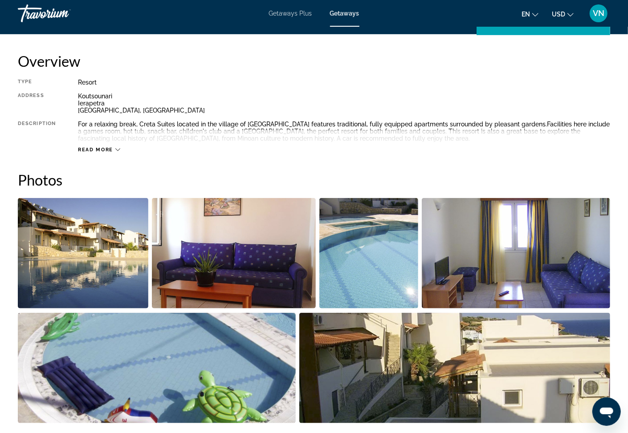
click at [295, 12] on span "Getaways Plus" at bounding box center [290, 13] width 43 height 7
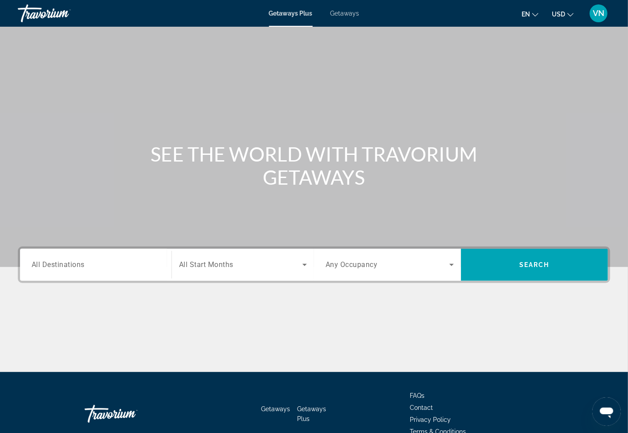
click at [50, 264] on span "All Destinations" at bounding box center [58, 264] width 53 height 8
click at [50, 264] on input "Destination All Destinations" at bounding box center [96, 265] width 128 height 11
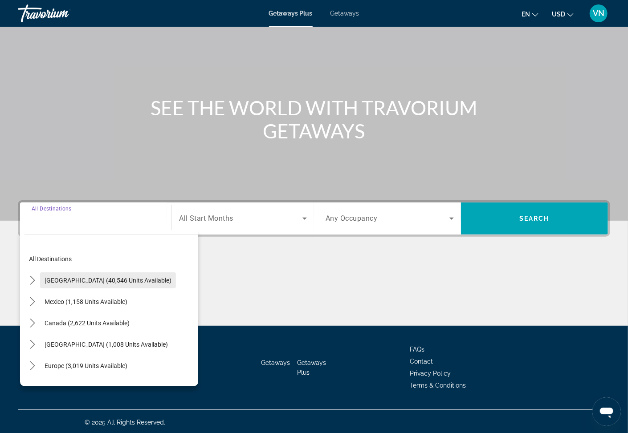
scroll to position [48, 0]
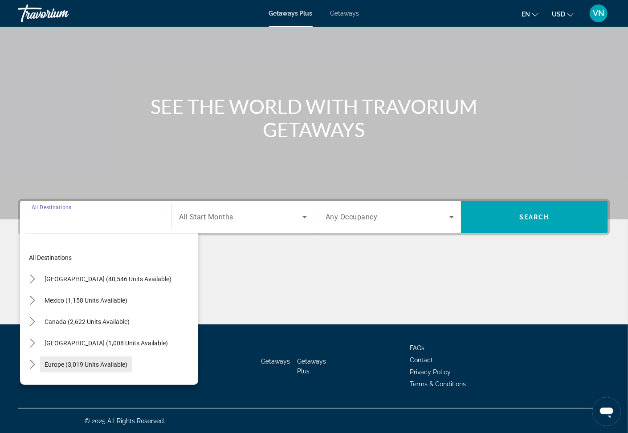
click at [48, 361] on span "Select destination: Europe (3,019 units available)" at bounding box center [86, 364] width 92 height 21
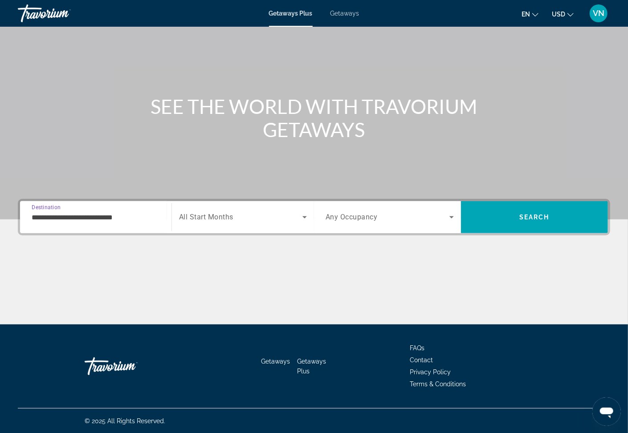
drag, startPoint x: 60, startPoint y: 217, endPoint x: 62, endPoint y: 221, distance: 4.8
click at [60, 217] on input "**********" at bounding box center [96, 217] width 128 height 11
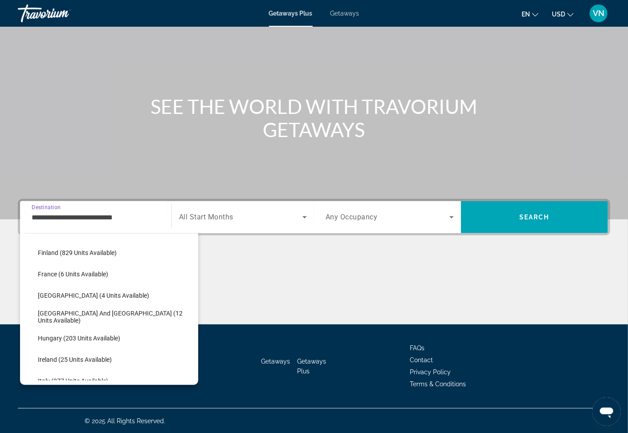
scroll to position [196, 0]
click at [52, 317] on span "[GEOGRAPHIC_DATA] and [GEOGRAPHIC_DATA] (12 units available)" at bounding box center [116, 318] width 156 height 14
type input "**********"
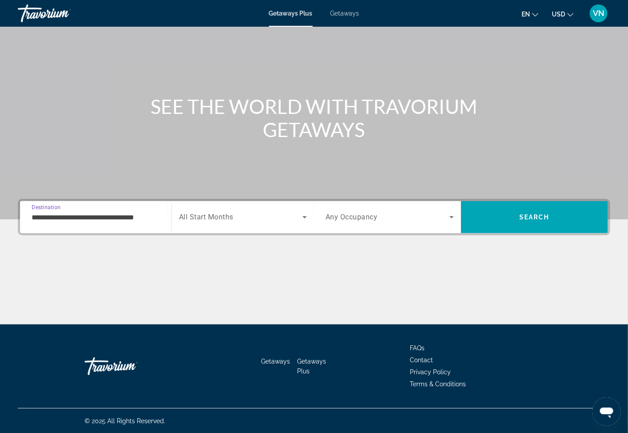
click at [302, 215] on icon "Search widget" at bounding box center [304, 217] width 11 height 11
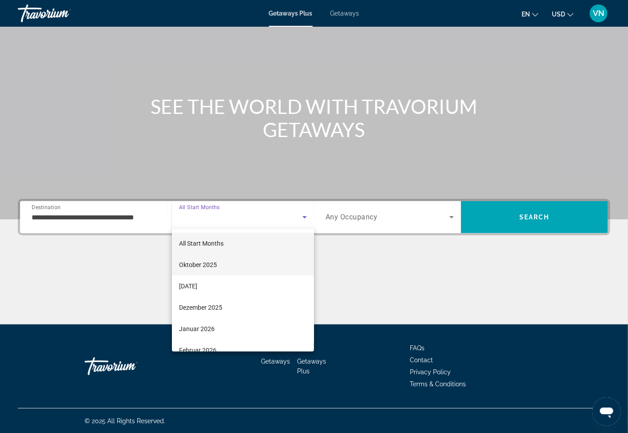
click at [199, 263] on span "Oktober 2025" at bounding box center [198, 265] width 38 height 11
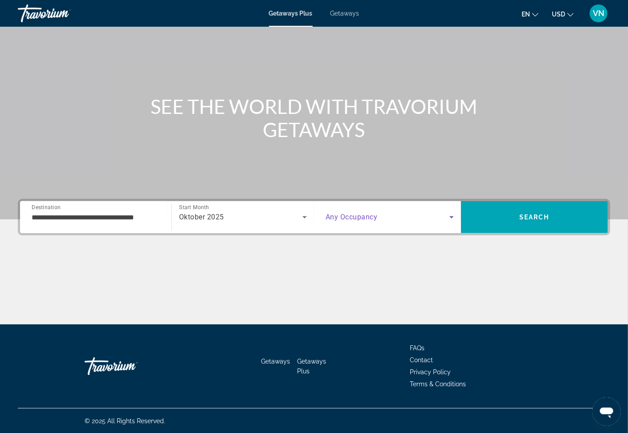
click at [450, 216] on icon "Search widget" at bounding box center [451, 217] width 11 height 11
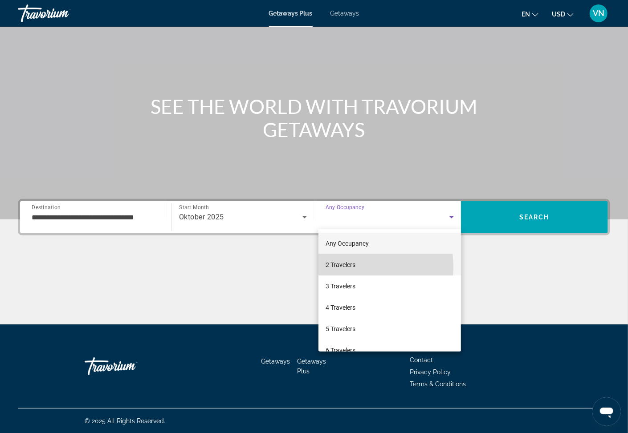
click at [341, 267] on span "2 Travelers" at bounding box center [340, 265] width 30 height 11
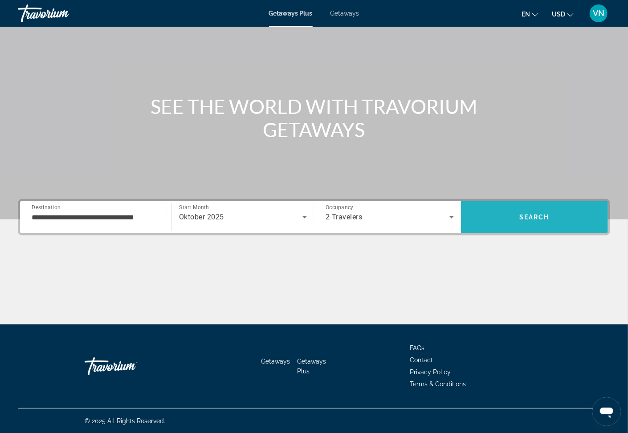
click at [541, 209] on span "Search" at bounding box center [534, 217] width 147 height 21
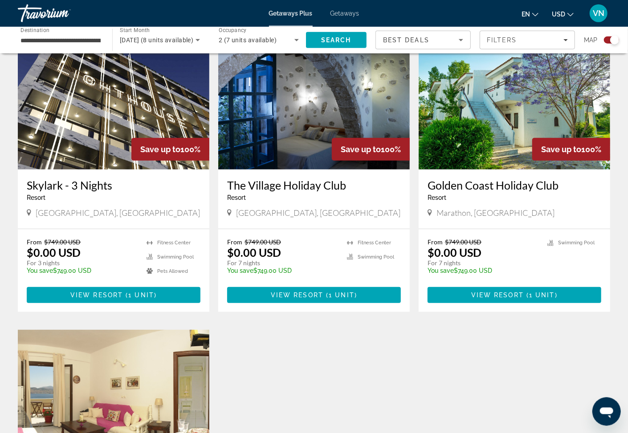
scroll to position [334, 0]
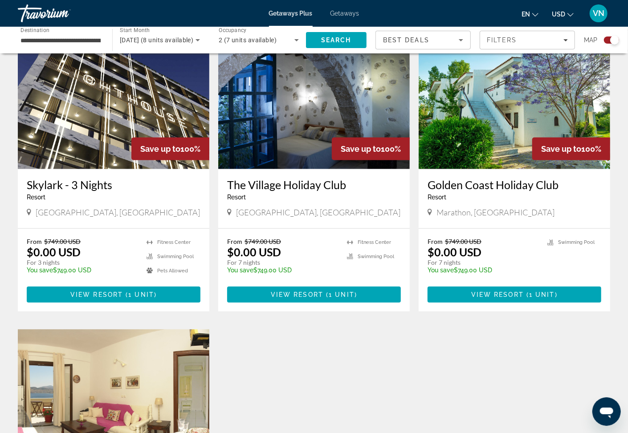
click at [302, 186] on h3 "The Village Holiday Club" at bounding box center [314, 184] width 174 height 13
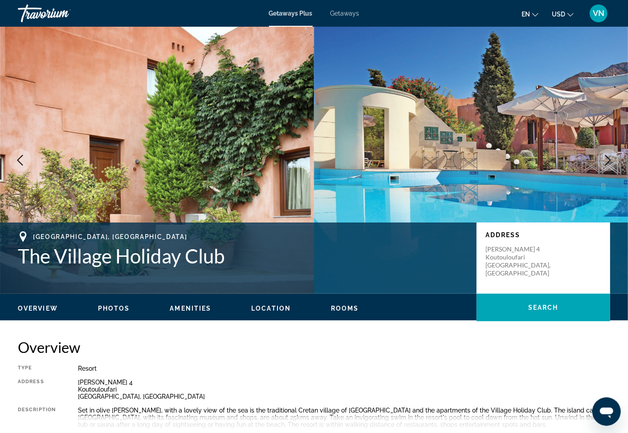
click at [613, 154] on button "Next image" at bounding box center [608, 160] width 22 height 22
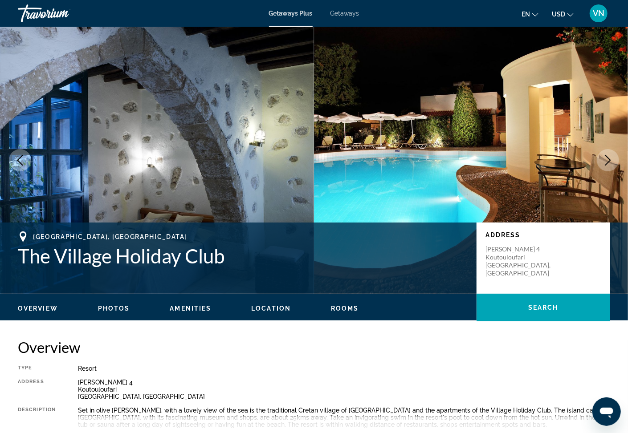
click at [613, 155] on icon "Next image" at bounding box center [607, 160] width 11 height 11
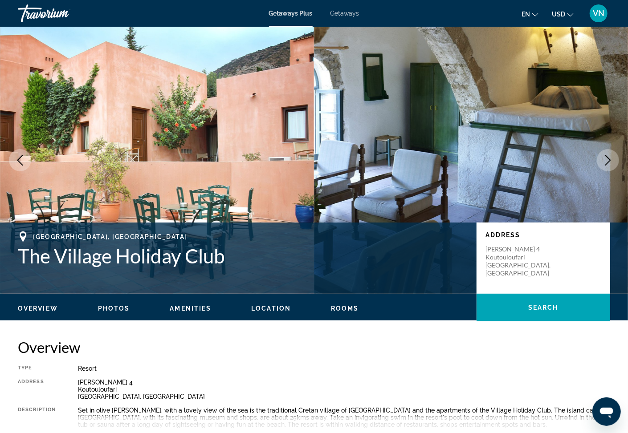
click at [613, 155] on icon "Next image" at bounding box center [607, 160] width 11 height 11
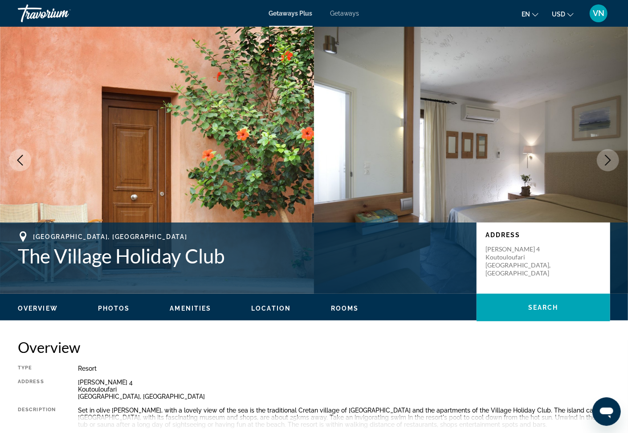
click at [613, 155] on icon "Next image" at bounding box center [607, 160] width 11 height 11
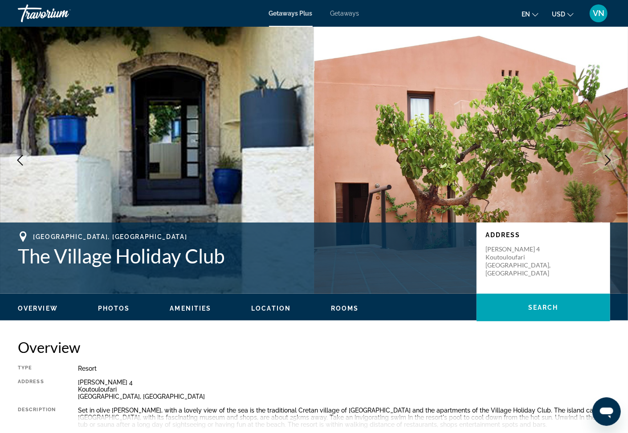
click at [613, 155] on icon "Next image" at bounding box center [607, 160] width 11 height 11
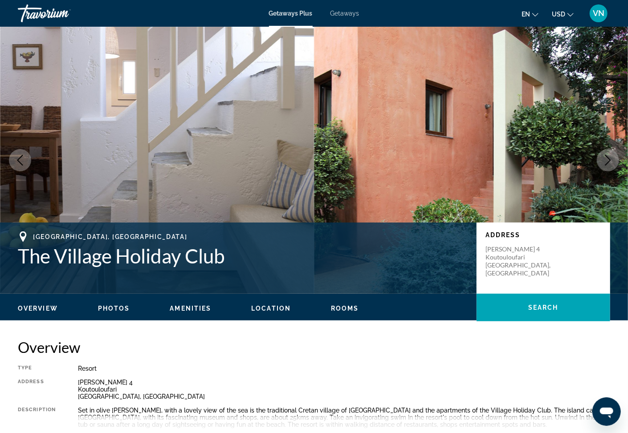
click at [613, 155] on icon "Next image" at bounding box center [607, 160] width 11 height 11
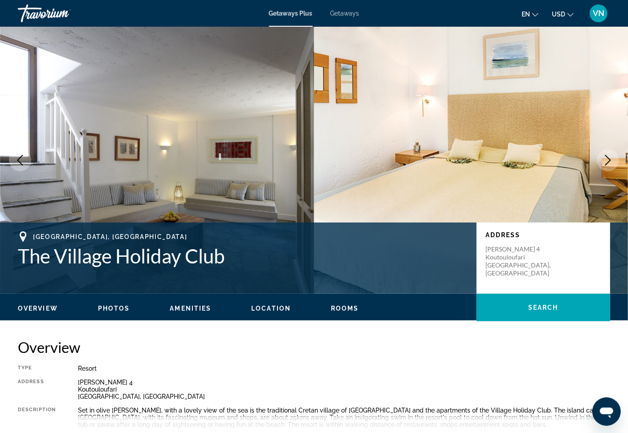
click at [613, 155] on icon "Next image" at bounding box center [607, 160] width 11 height 11
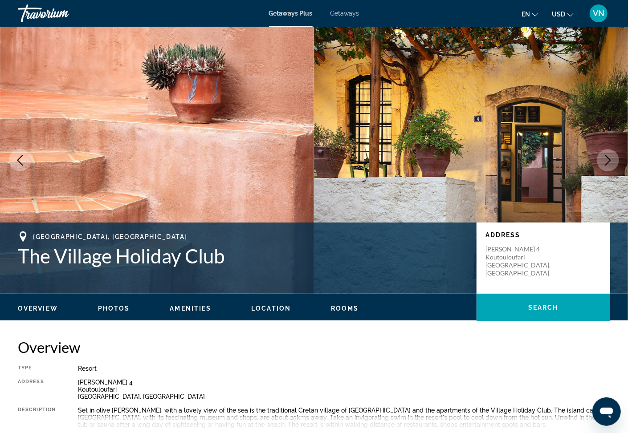
click at [613, 155] on icon "Next image" at bounding box center [607, 160] width 11 height 11
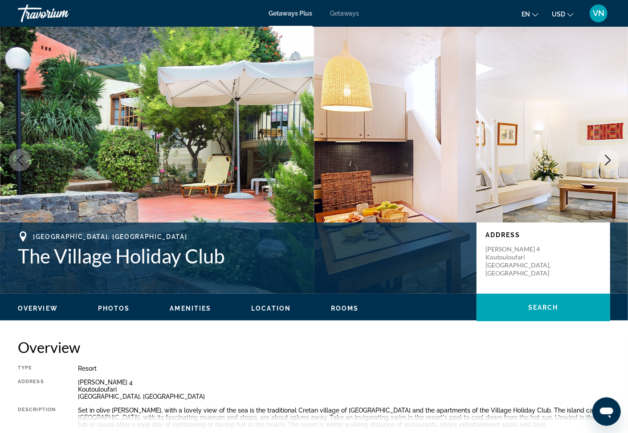
click at [613, 155] on icon "Next image" at bounding box center [607, 160] width 11 height 11
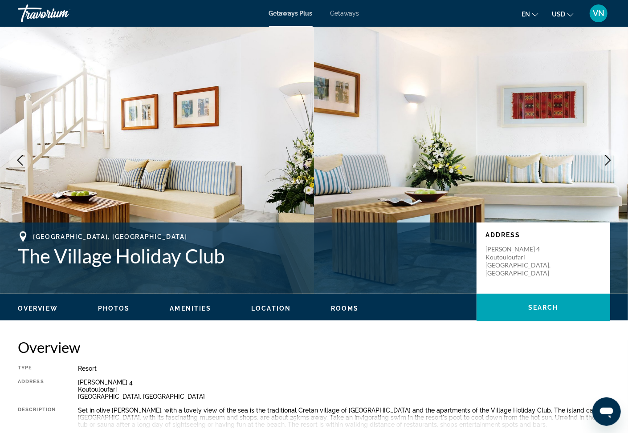
click at [613, 155] on icon "Next image" at bounding box center [607, 160] width 11 height 11
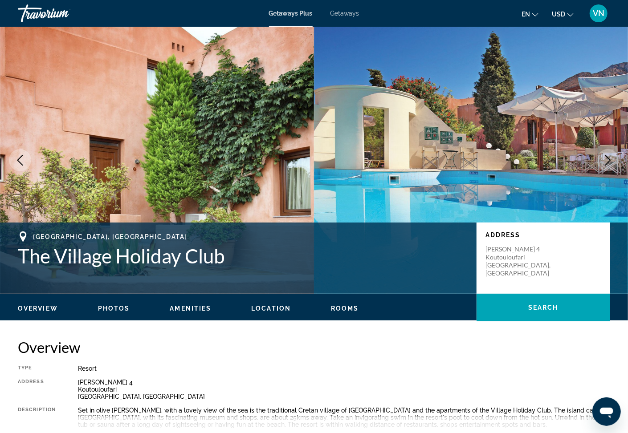
click at [613, 155] on icon "Next image" at bounding box center [607, 160] width 11 height 11
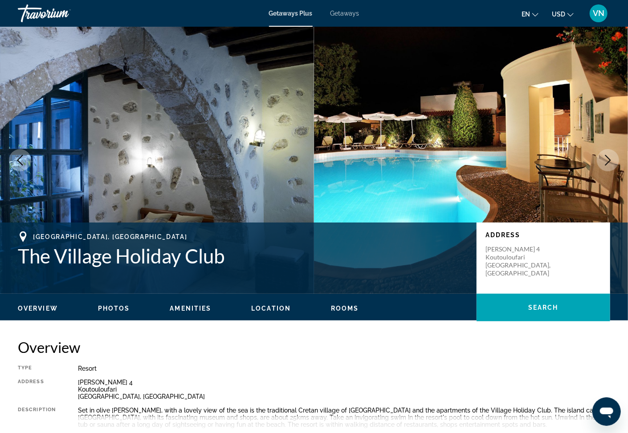
click at [613, 155] on icon "Next image" at bounding box center [607, 160] width 11 height 11
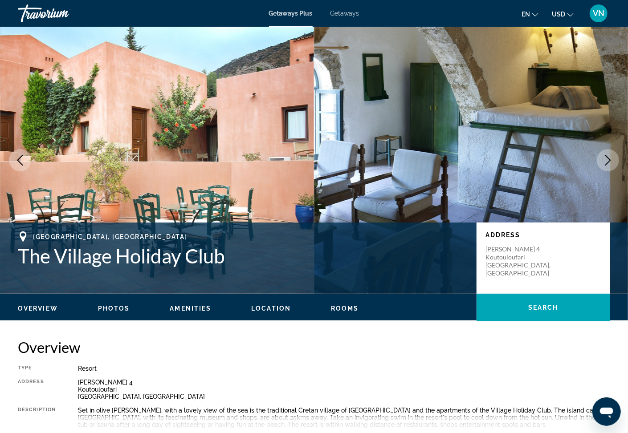
click at [613, 155] on icon "Next image" at bounding box center [607, 160] width 11 height 11
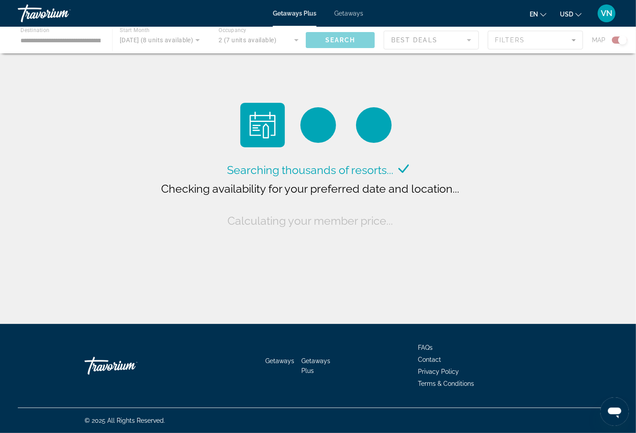
click at [346, 17] on div "Getaways Plus Getaways en English Español Français Italiano Português русский U…" at bounding box center [318, 13] width 636 height 23
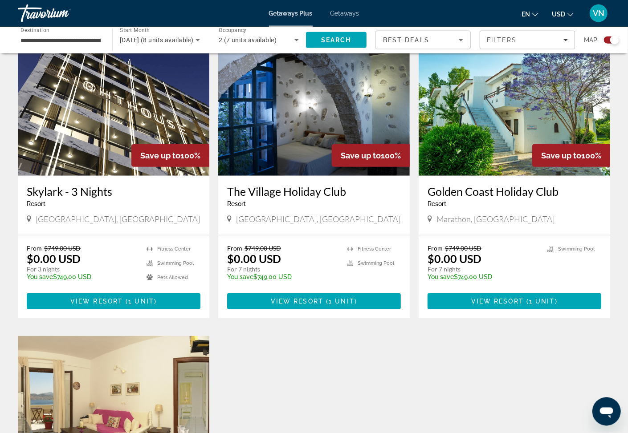
scroll to position [334, 0]
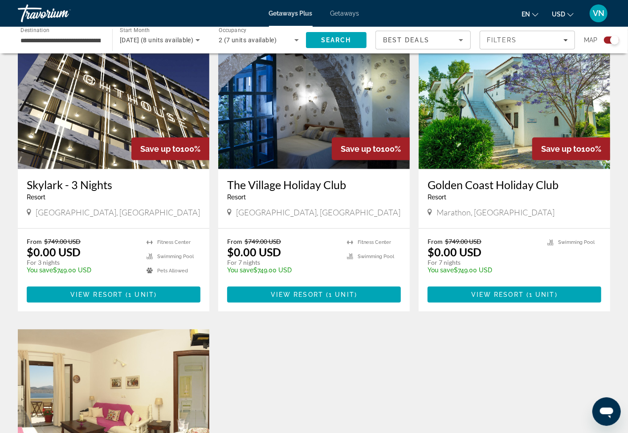
click at [470, 183] on h3 "Golden Coast Holiday Club" at bounding box center [514, 184] width 174 height 13
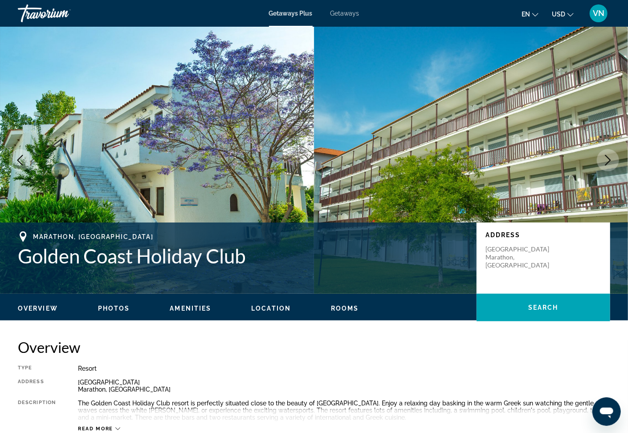
click at [602, 158] on icon "Next image" at bounding box center [607, 160] width 11 height 11
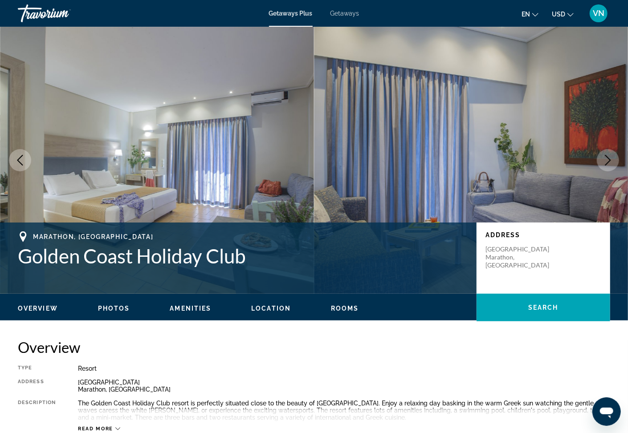
click at [602, 159] on button "Next image" at bounding box center [608, 160] width 22 height 22
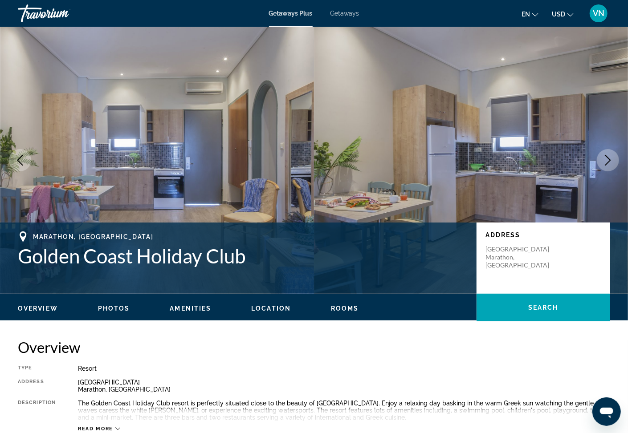
click at [602, 159] on button "Next image" at bounding box center [608, 160] width 22 height 22
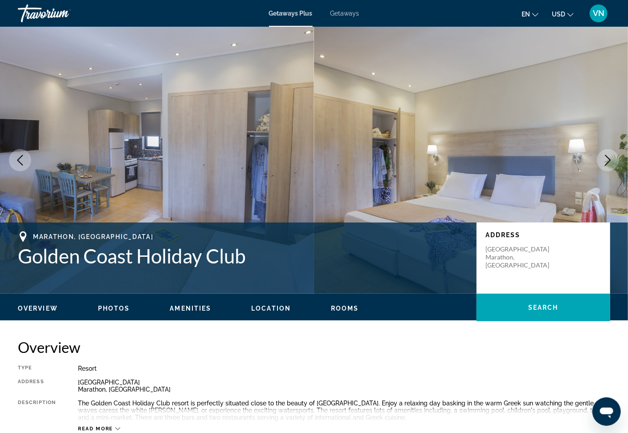
click at [602, 159] on button "Next image" at bounding box center [608, 160] width 22 height 22
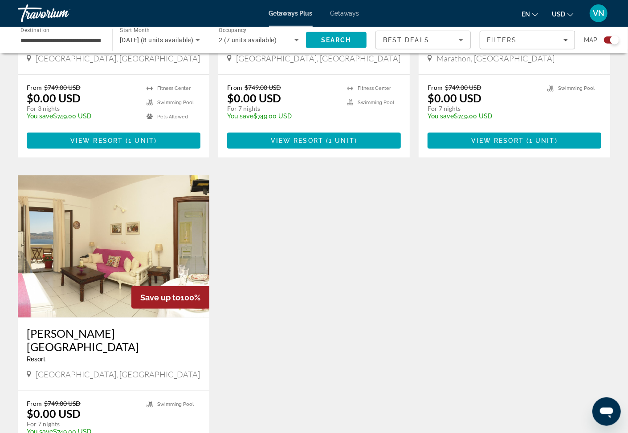
scroll to position [487, 0]
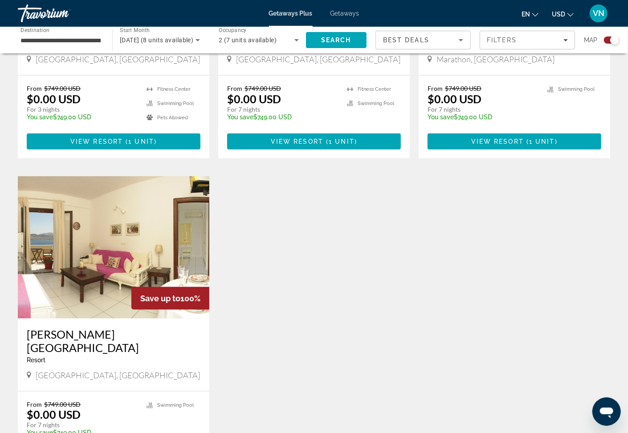
click at [122, 255] on img "Main content" at bounding box center [113, 247] width 191 height 142
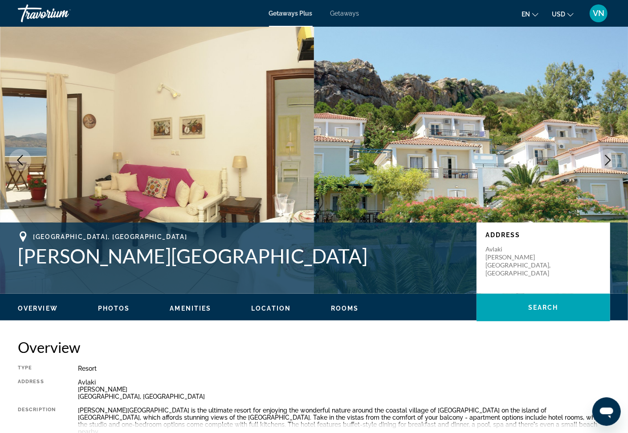
click at [603, 156] on icon "Next image" at bounding box center [607, 160] width 11 height 11
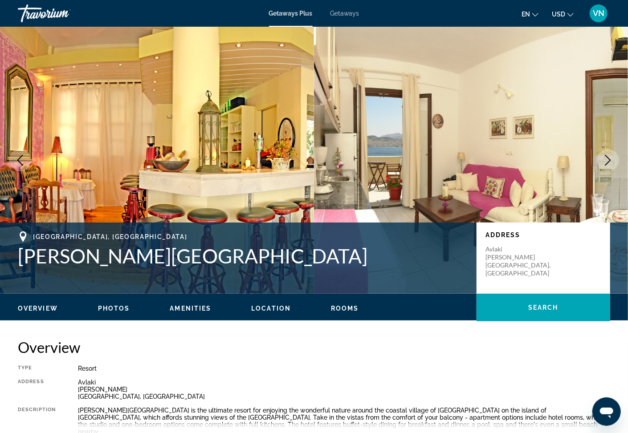
click at [608, 159] on icon "Next image" at bounding box center [607, 160] width 11 height 11
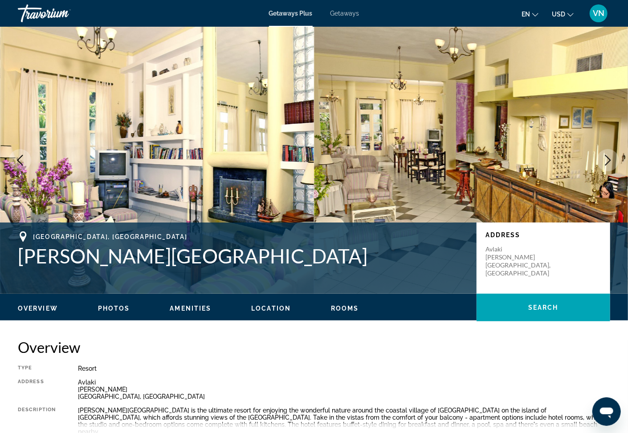
click at [605, 159] on icon "Next image" at bounding box center [607, 160] width 11 height 11
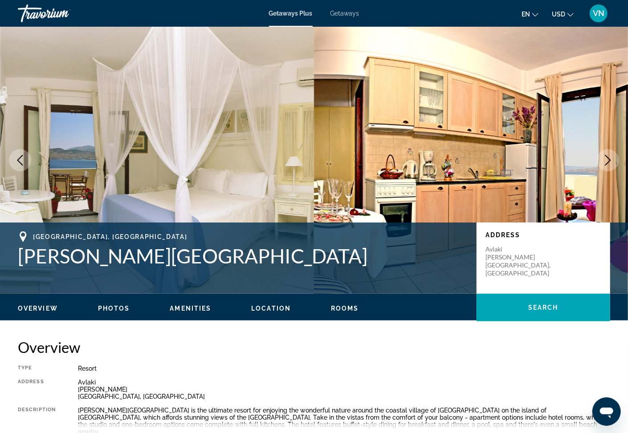
click at [605, 159] on icon "Next image" at bounding box center [607, 160] width 11 height 11
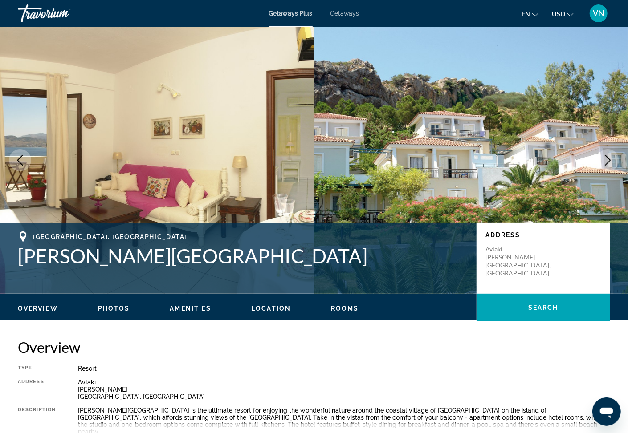
click at [605, 159] on icon "Next image" at bounding box center [607, 160] width 11 height 11
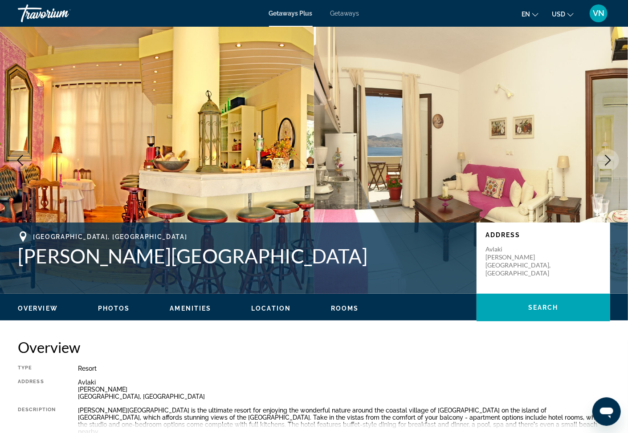
click at [605, 159] on icon "Next image" at bounding box center [607, 160] width 11 height 11
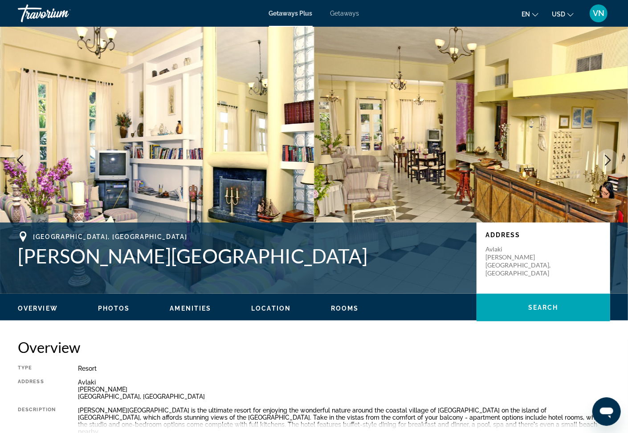
click at [605, 159] on icon "Next image" at bounding box center [607, 160] width 11 height 11
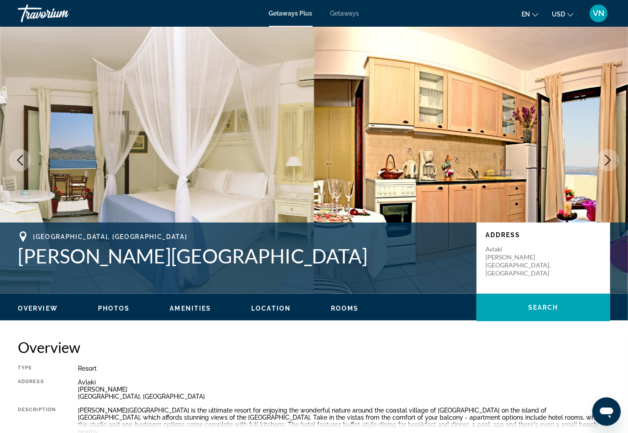
click at [605, 159] on icon "Next image" at bounding box center [607, 160] width 11 height 11
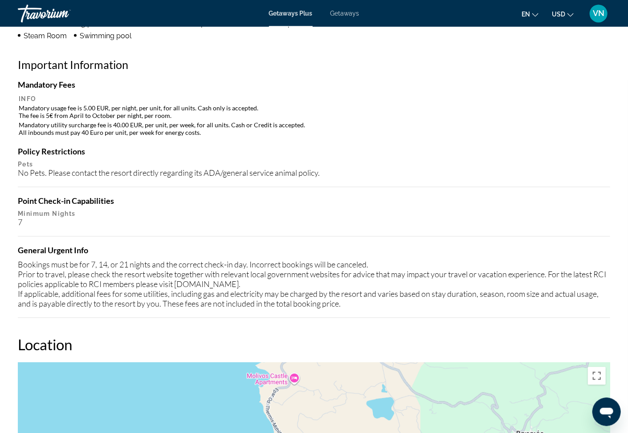
scroll to position [824, 0]
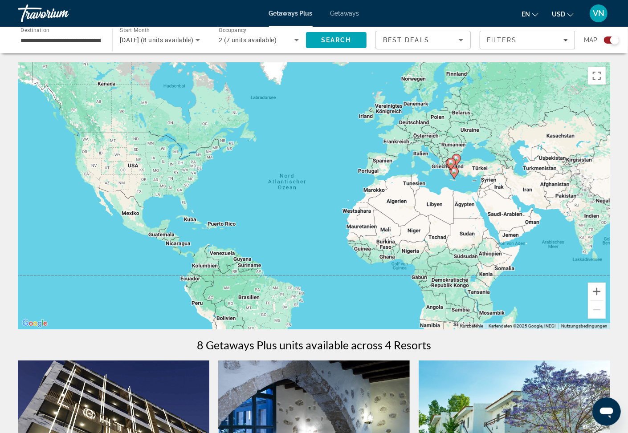
click at [65, 40] on input "**********" at bounding box center [60, 40] width 80 height 11
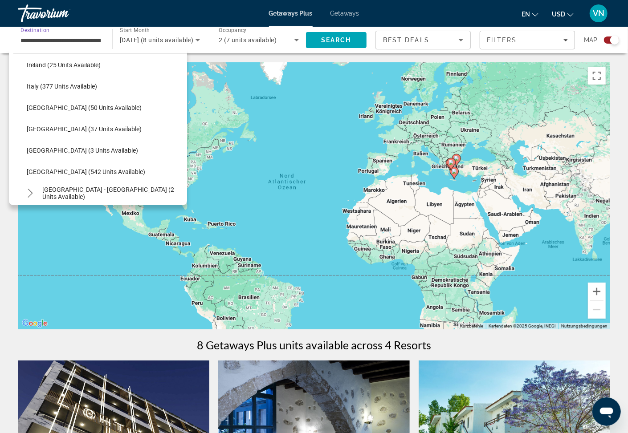
scroll to position [336, 0]
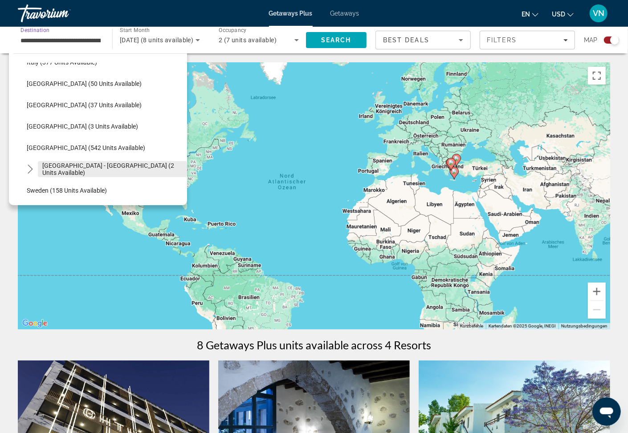
click at [71, 168] on span "[GEOGRAPHIC_DATA] - [GEOGRAPHIC_DATA] (2 units available)" at bounding box center [112, 169] width 140 height 14
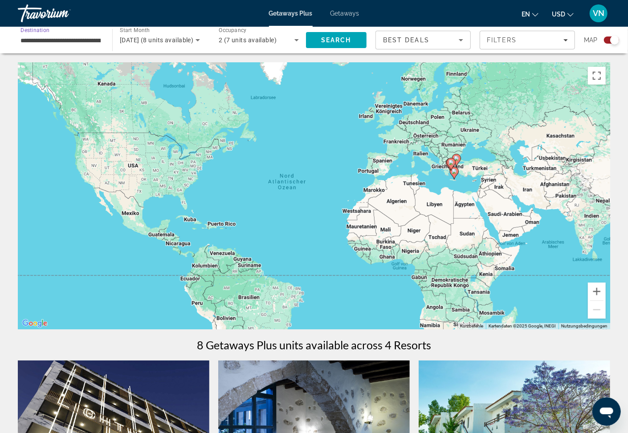
type input "**********"
click at [139, 37] on span "[DATE] (8 units available)" at bounding box center [156, 40] width 73 height 7
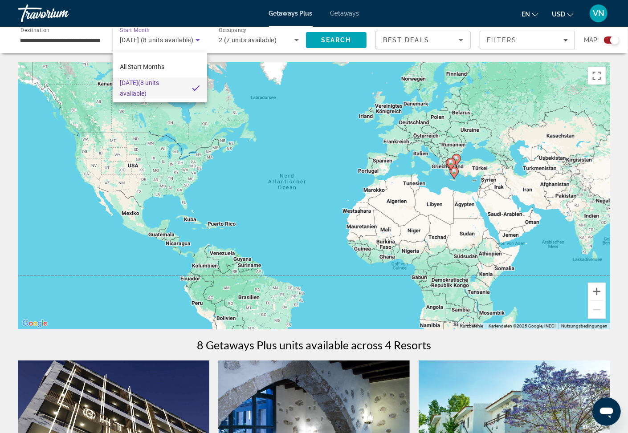
click at [338, 81] on div at bounding box center [314, 216] width 628 height 433
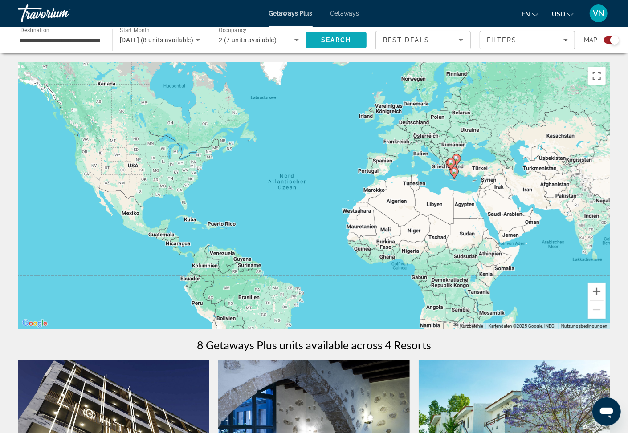
click at [344, 39] on span "Search" at bounding box center [336, 40] width 30 height 7
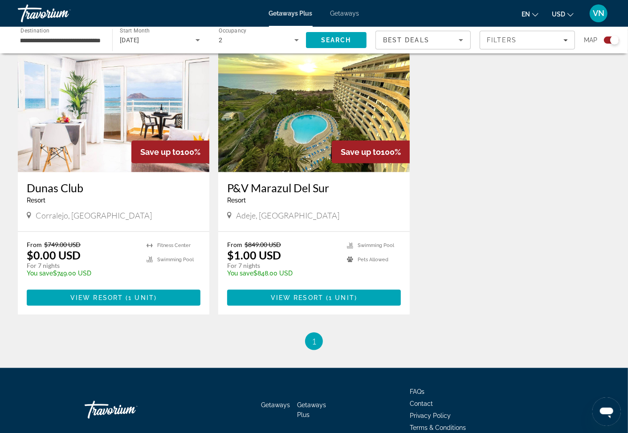
scroll to position [232, 0]
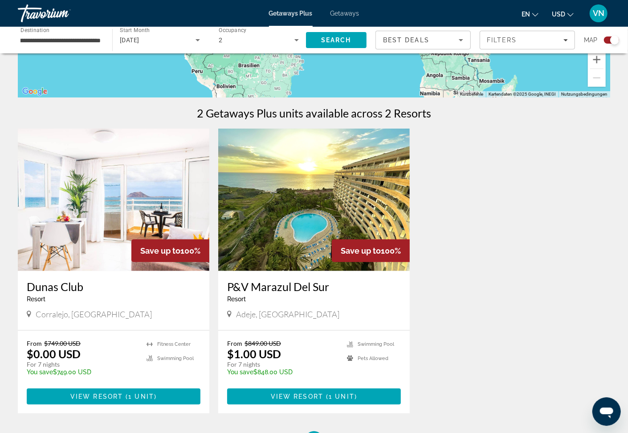
click at [273, 287] on h3 "P&V Marazul Del Sur" at bounding box center [314, 286] width 174 height 13
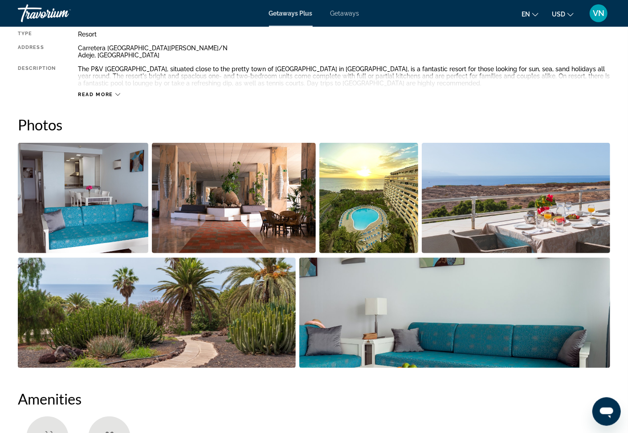
scroll to position [334, 0]
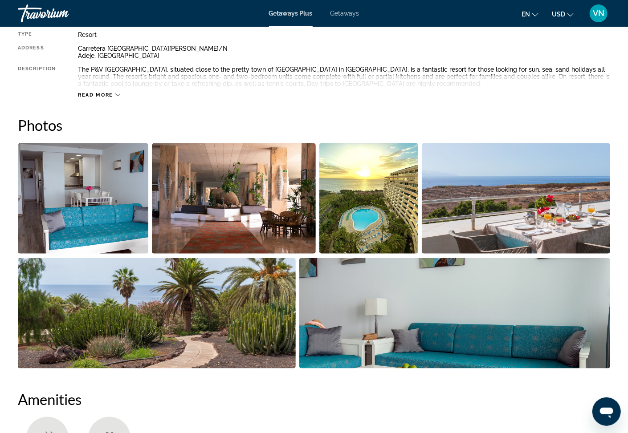
click at [370, 193] on img "Open full-screen image slider" at bounding box center [368, 198] width 99 height 110
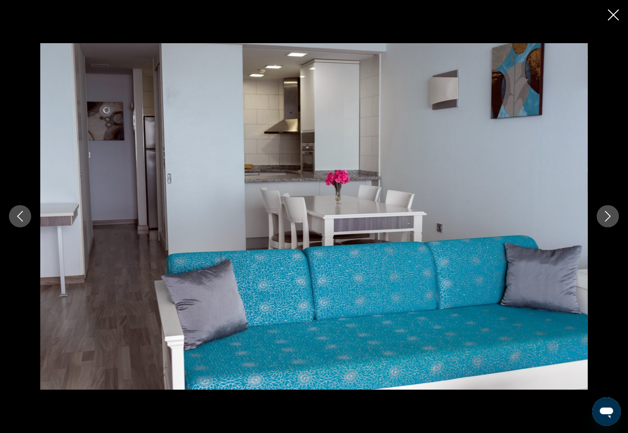
click at [612, 215] on icon "Next image" at bounding box center [607, 216] width 11 height 11
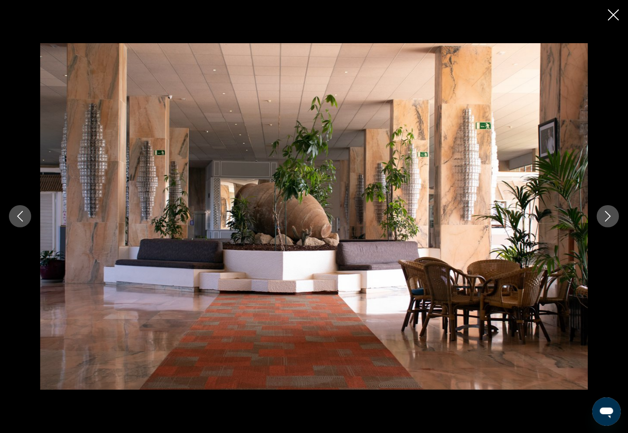
click at [610, 215] on icon "Next image" at bounding box center [607, 216] width 11 height 11
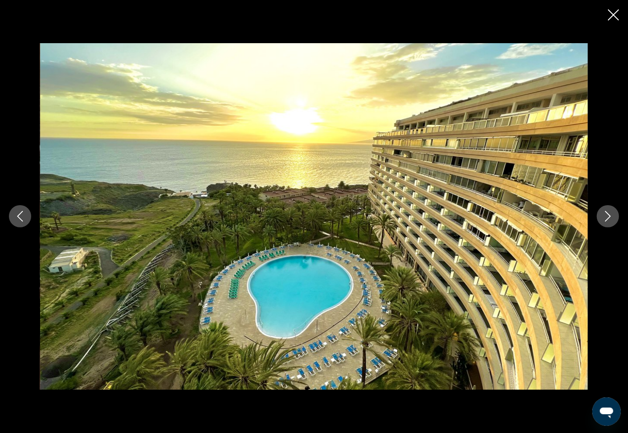
click at [611, 215] on icon "Next image" at bounding box center [607, 216] width 11 height 11
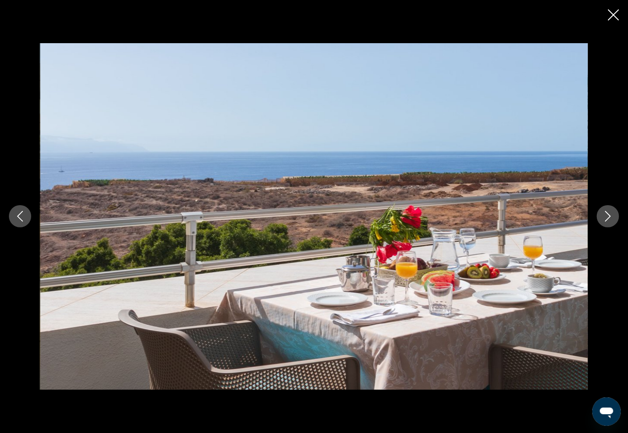
click at [611, 215] on icon "Next image" at bounding box center [607, 216] width 11 height 11
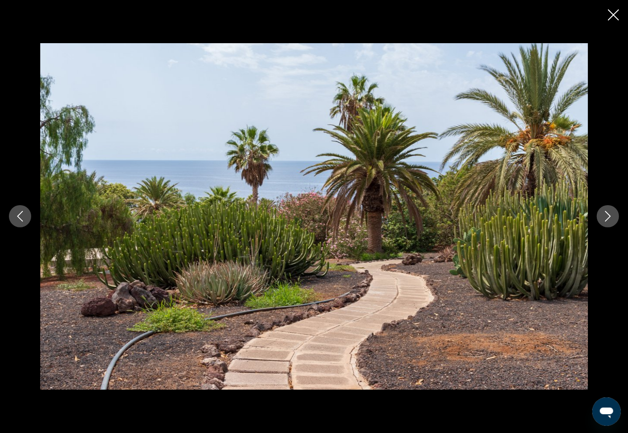
click at [611, 215] on icon "Next image" at bounding box center [607, 216] width 11 height 11
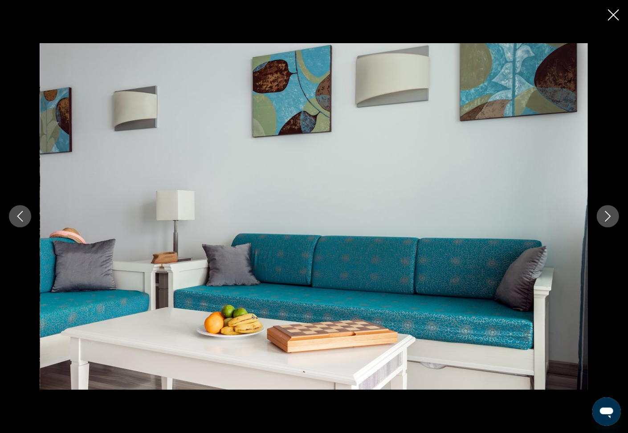
click at [611, 215] on icon "Next image" at bounding box center [607, 216] width 11 height 11
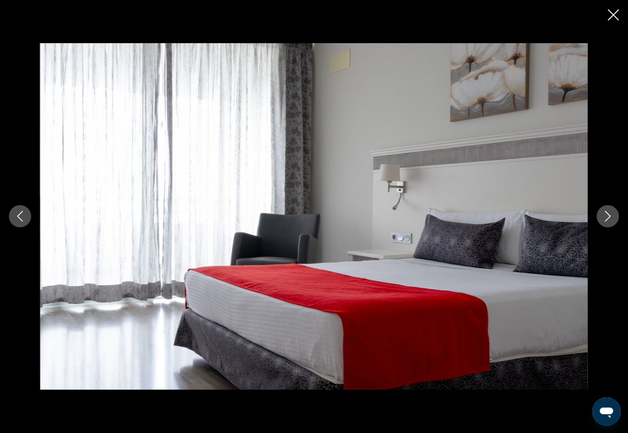
click at [611, 215] on icon "Next image" at bounding box center [607, 216] width 11 height 11
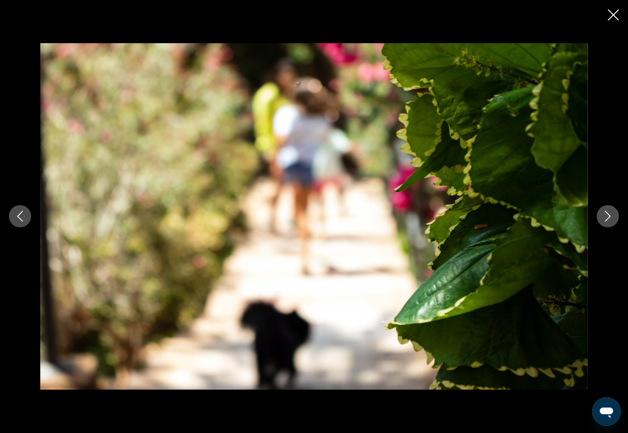
click at [611, 215] on icon "Next image" at bounding box center [607, 216] width 11 height 11
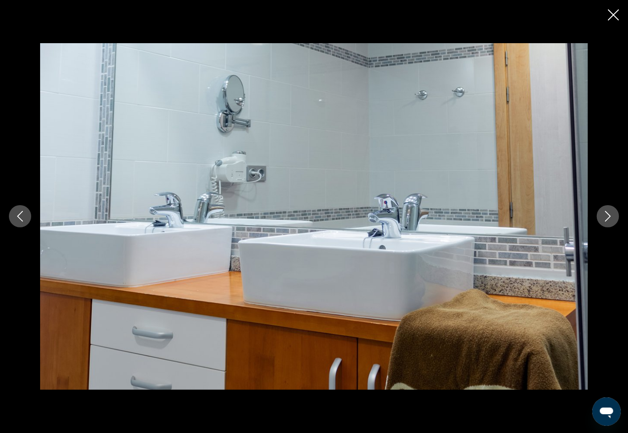
click at [611, 215] on icon "Next image" at bounding box center [607, 216] width 11 height 11
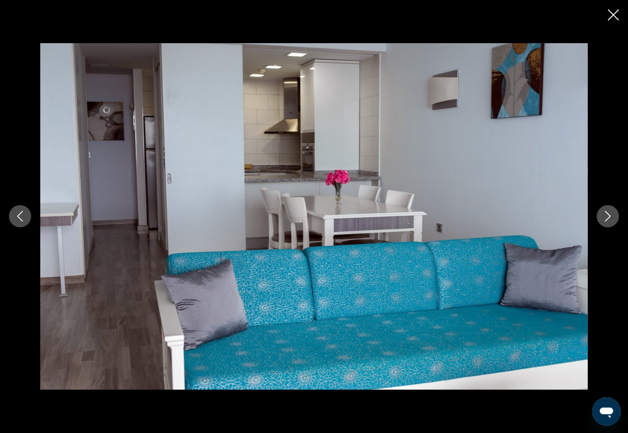
click at [611, 215] on icon "Next image" at bounding box center [607, 216] width 11 height 11
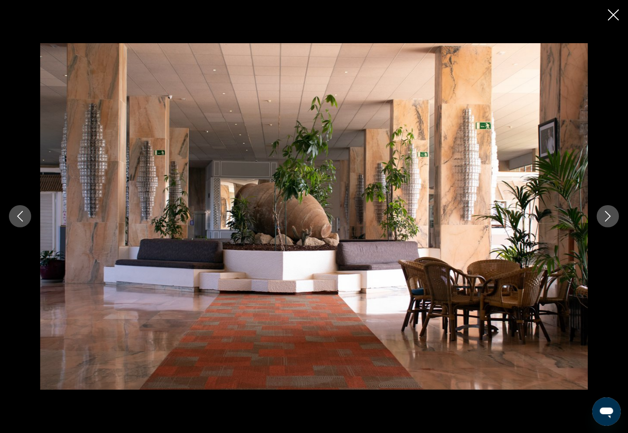
click at [615, 13] on icon "Close slideshow" at bounding box center [613, 14] width 11 height 11
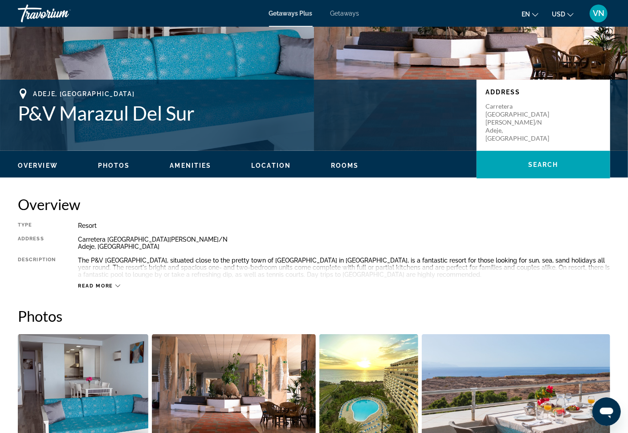
scroll to position [0, 0]
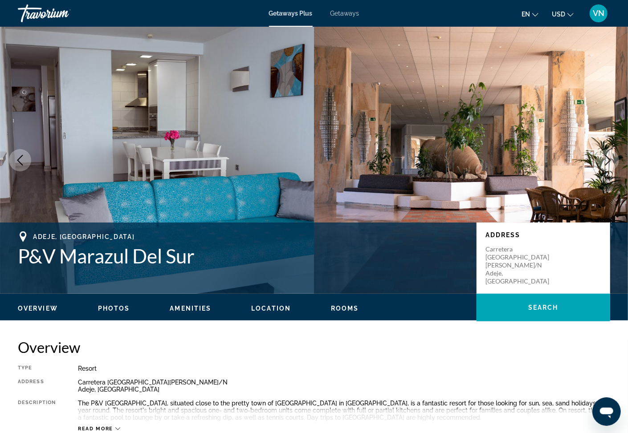
click at [461, 6] on div "en English Español Français Italiano Português русский USD USD ($) MXN (Mex$) C…" at bounding box center [489, 13] width 242 height 19
